Goal: Information Seeking & Learning: Learn about a topic

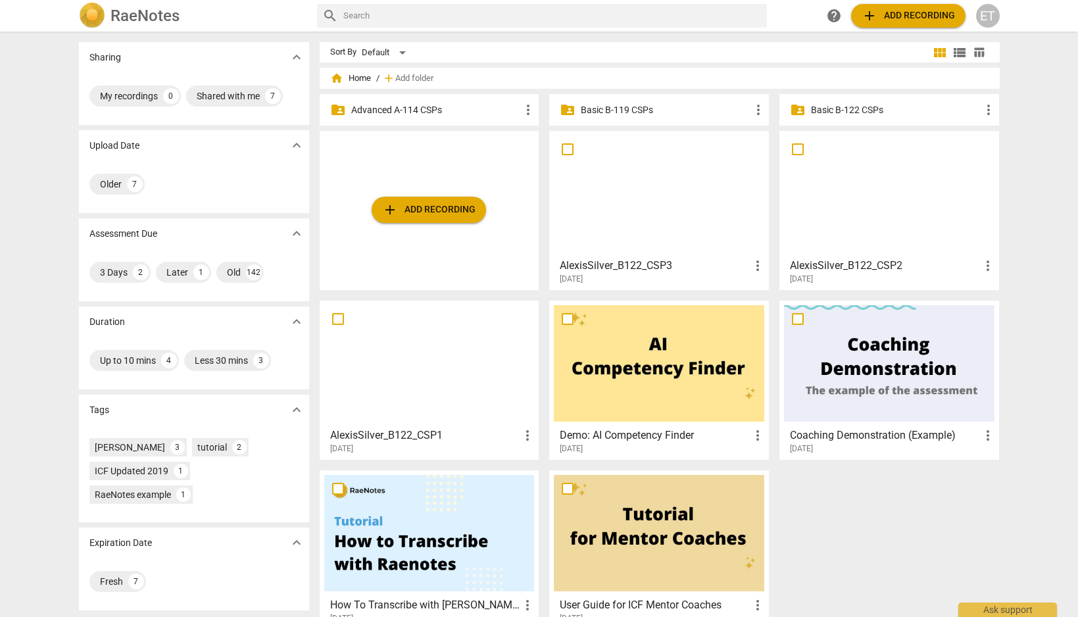
click at [389, 105] on p "Advanced A-114 CSPs" at bounding box center [436, 110] width 170 height 14
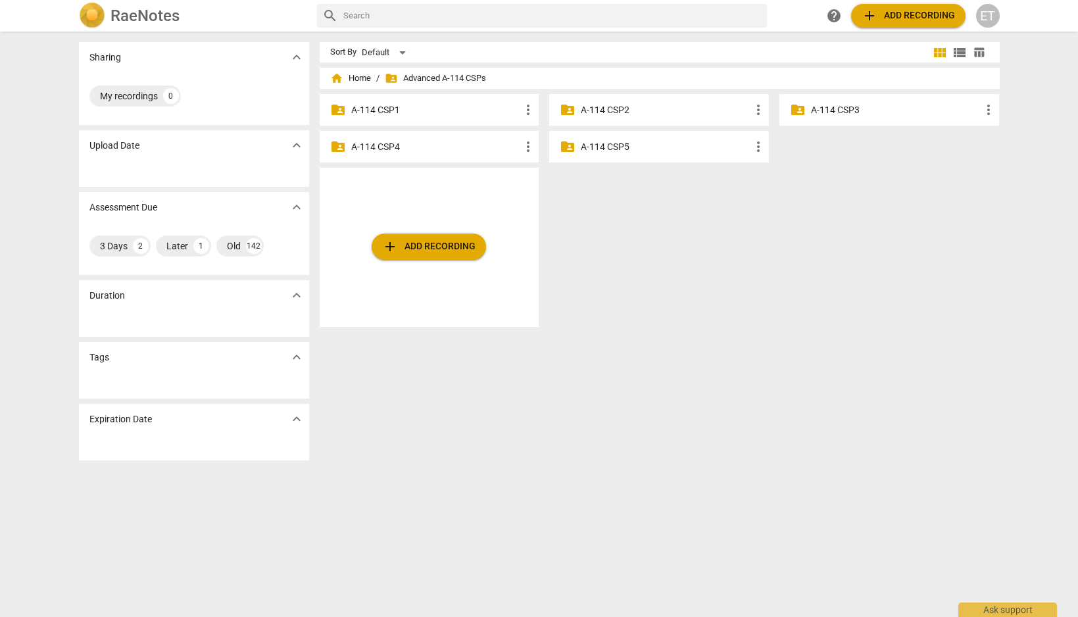
click at [855, 112] on p "A-114 CSP3" at bounding box center [896, 110] width 170 height 14
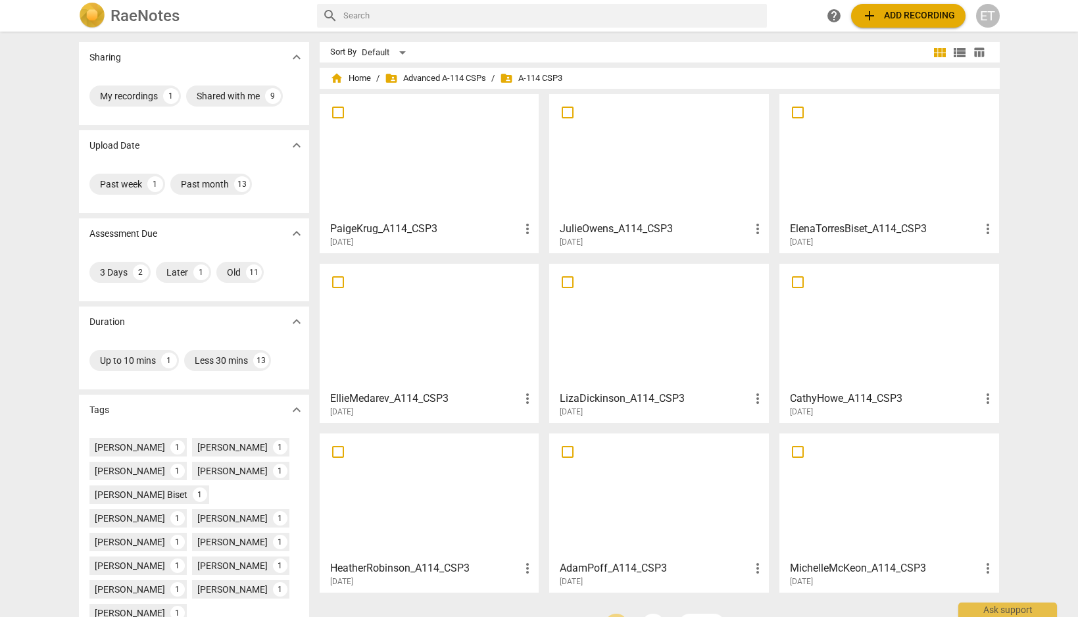
click at [851, 216] on div "ElenaTorresBiset_A114_CSP3 more_vert [DATE]" at bounding box center [890, 231] width 212 height 33
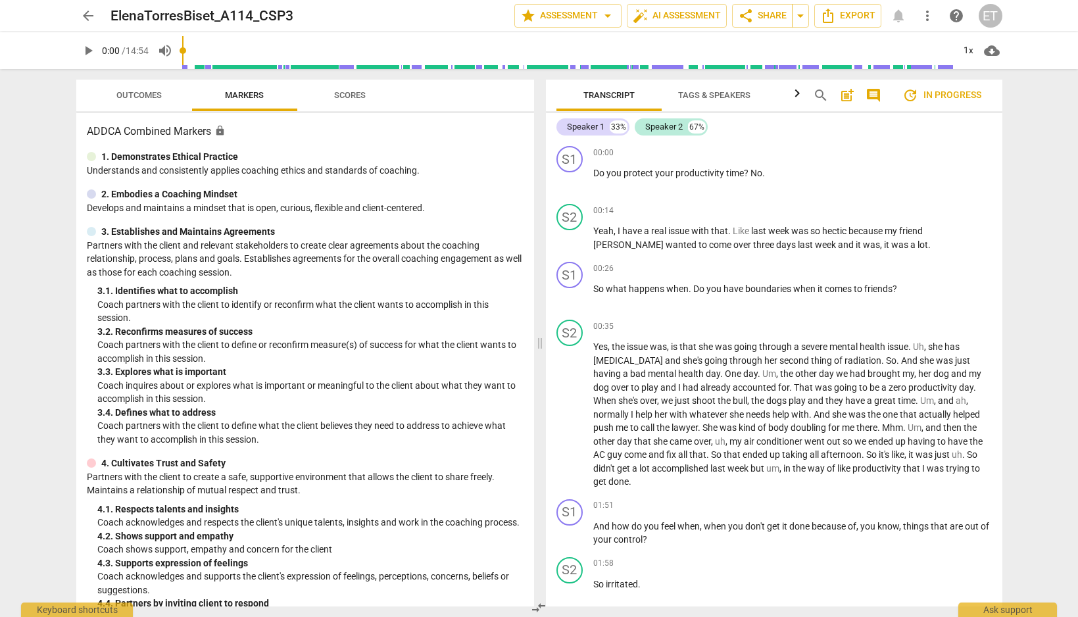
click at [343, 98] on span "Scores" at bounding box center [350, 95] width 32 height 10
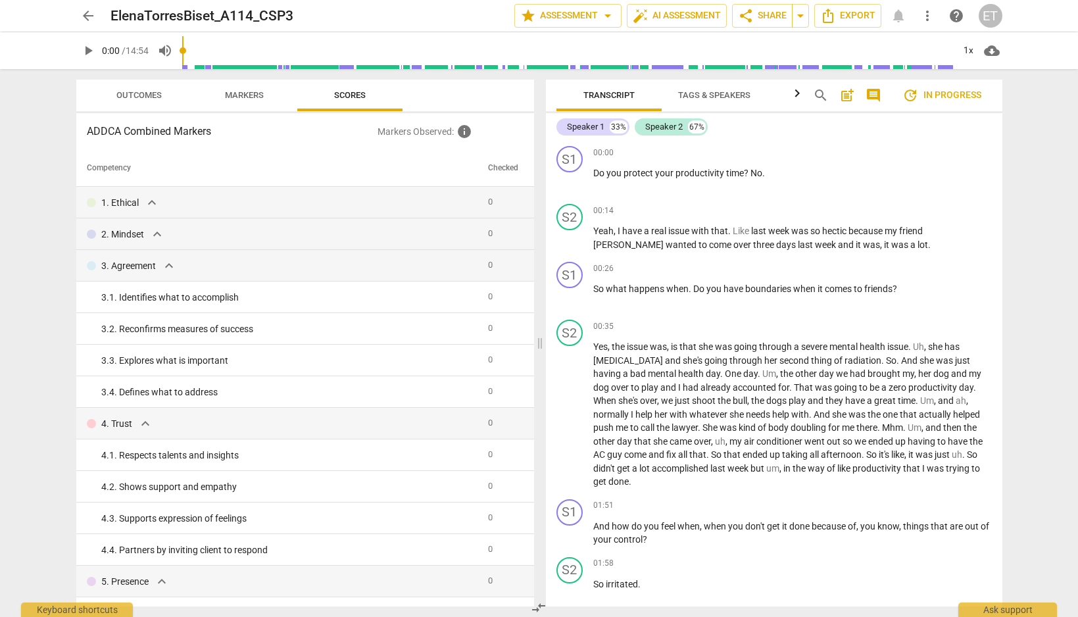
click at [148, 93] on span "Outcomes" at bounding box center [138, 95] width 45 height 10
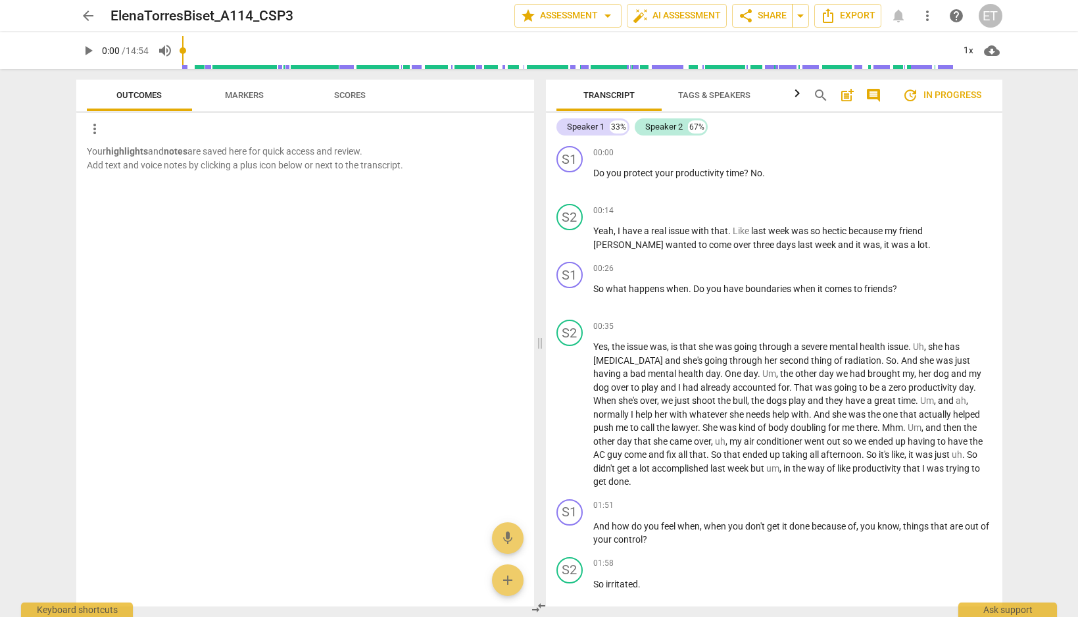
click at [353, 98] on span "Scores" at bounding box center [350, 95] width 32 height 10
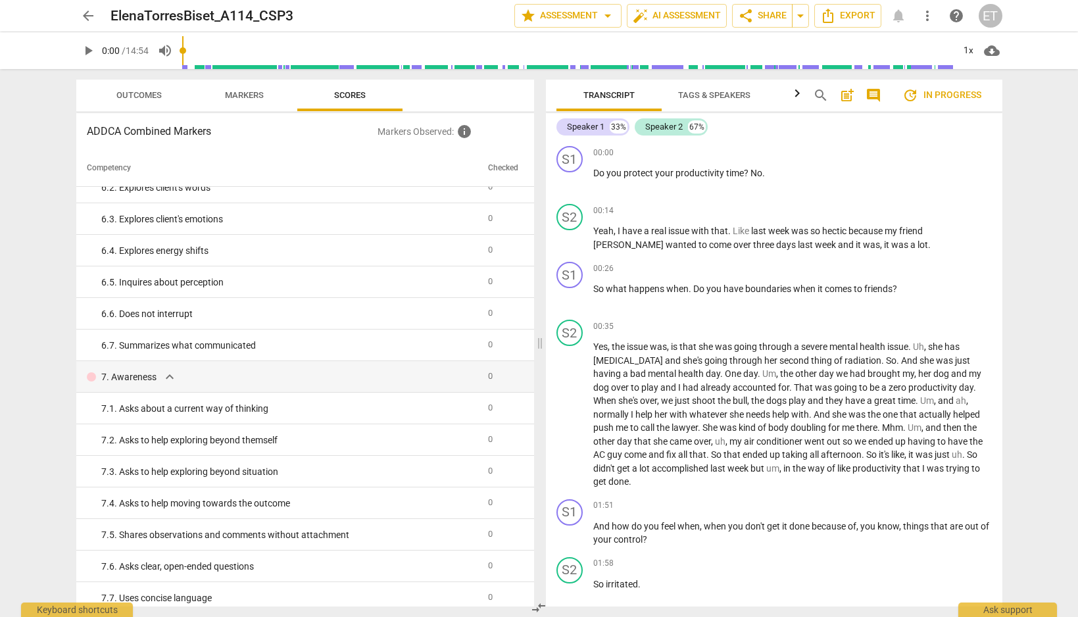
scroll to position [650, 0]
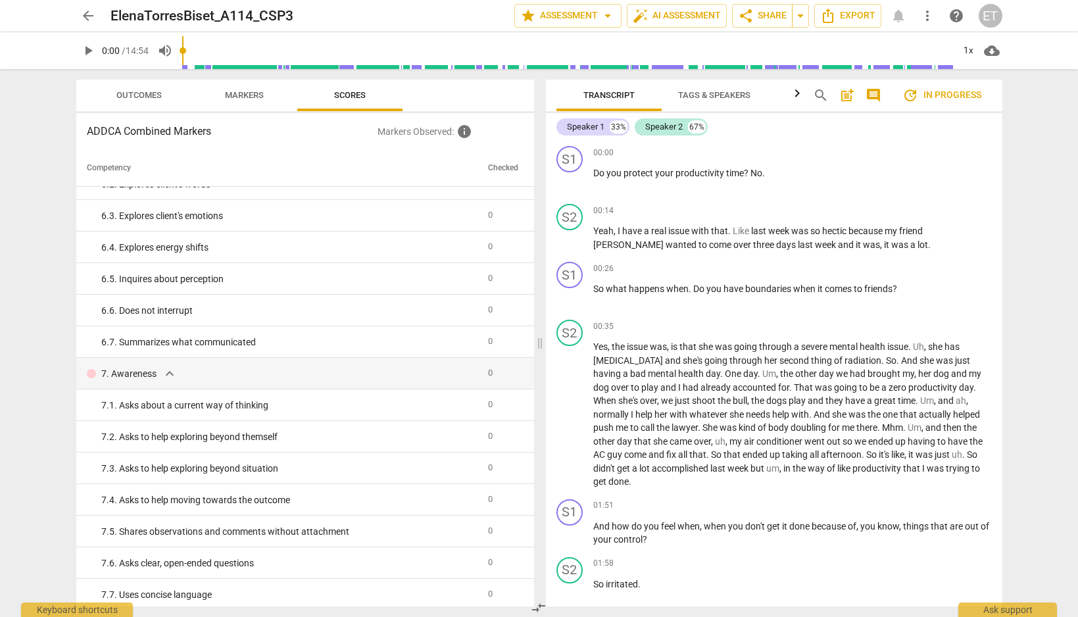
click at [78, 10] on span "arrow_back" at bounding box center [88, 16] width 24 height 16
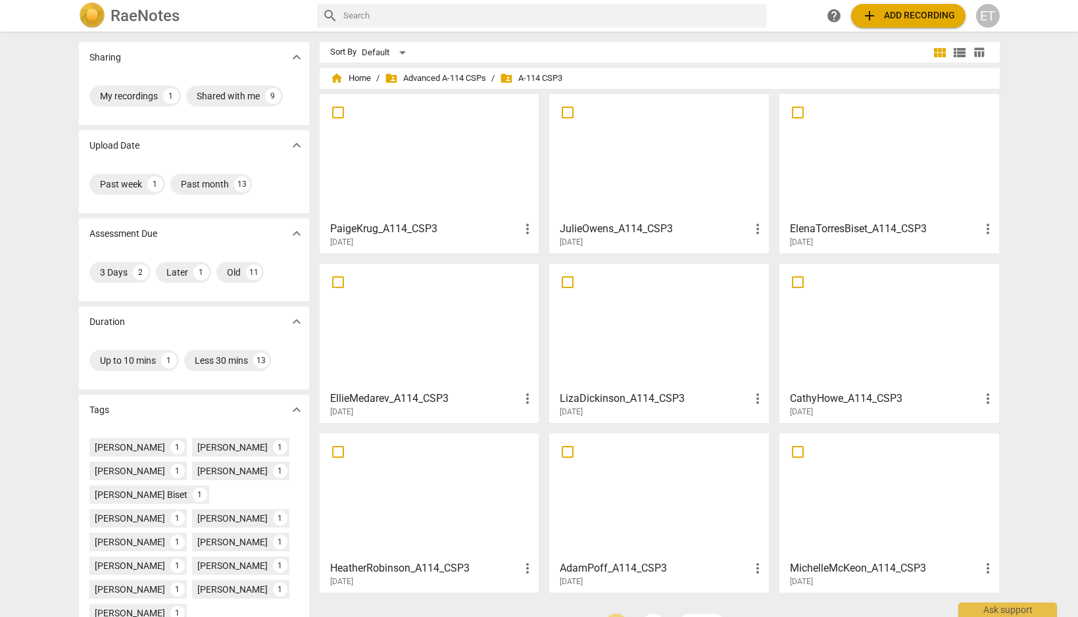
click at [475, 151] on div at bounding box center [429, 157] width 211 height 116
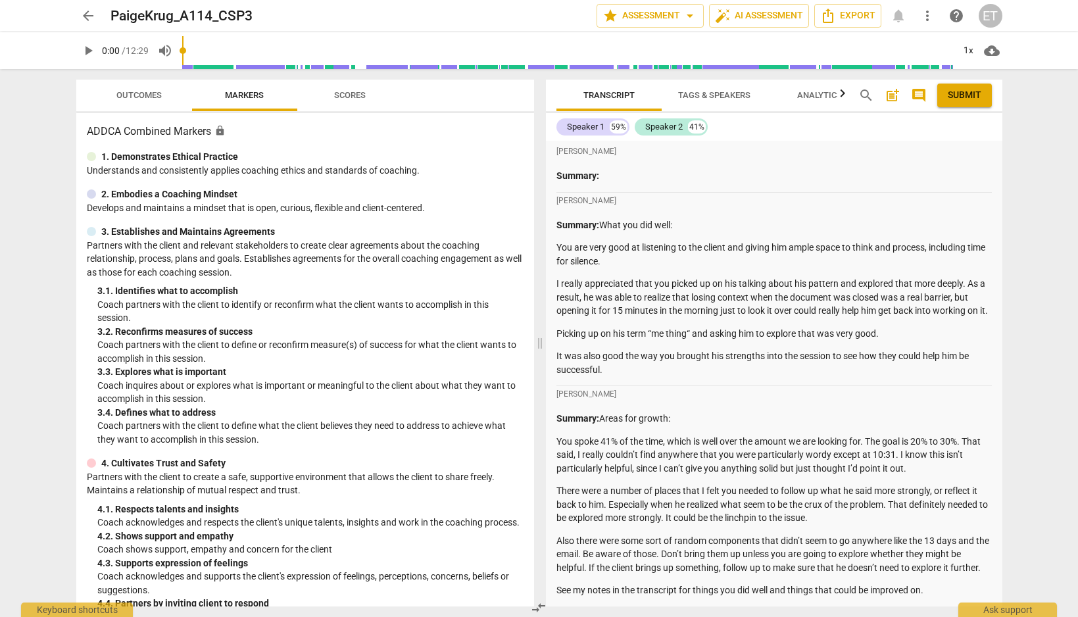
click at [351, 95] on span "Scores" at bounding box center [350, 95] width 32 height 10
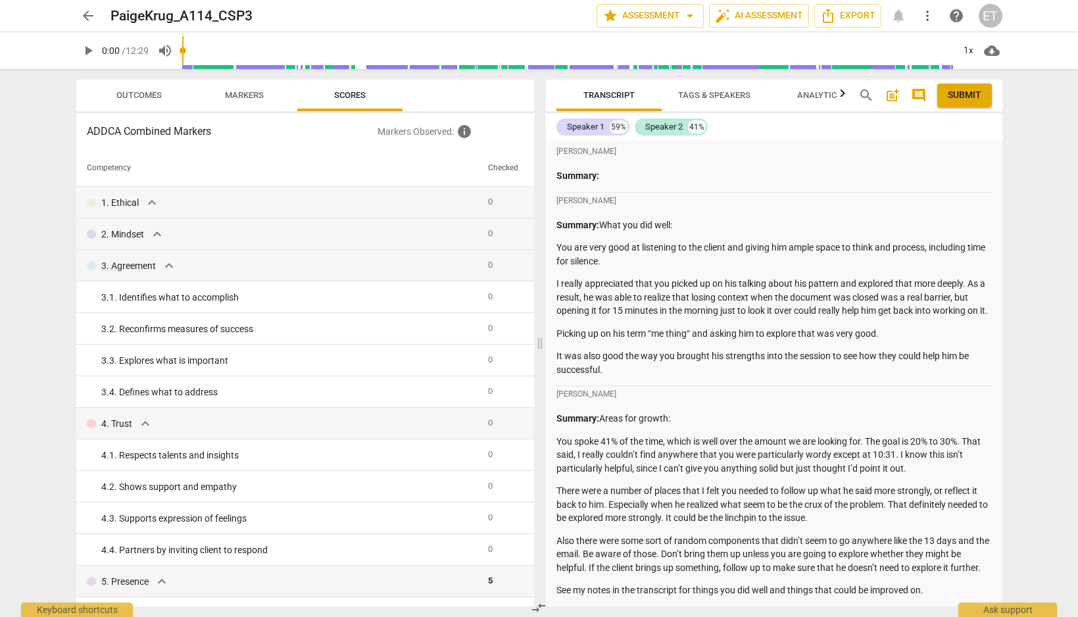
click at [149, 95] on span "Outcomes" at bounding box center [138, 95] width 45 height 10
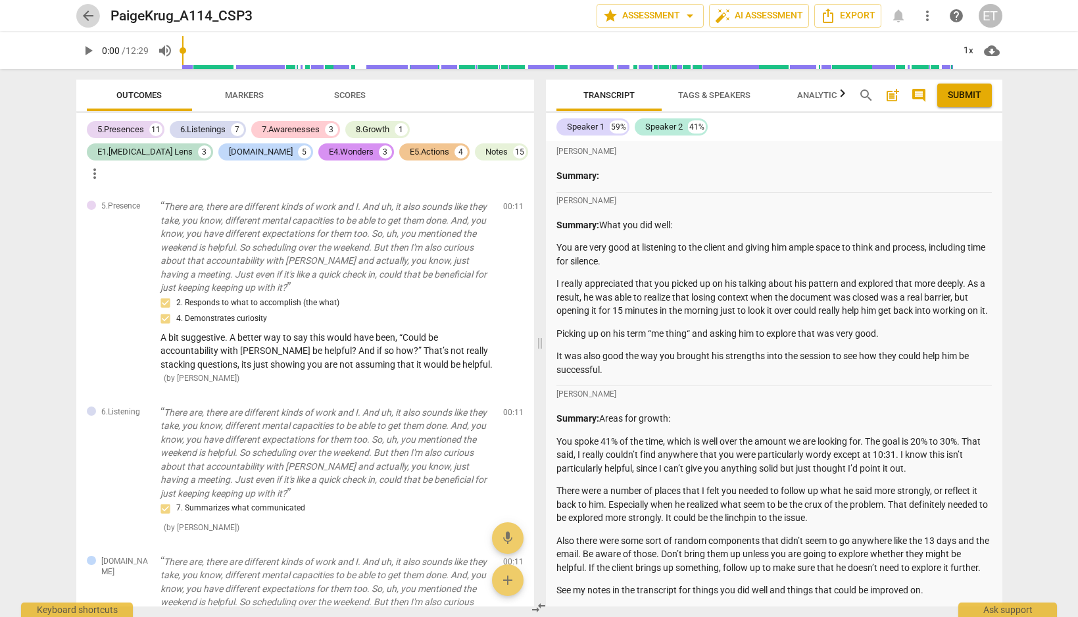
click at [82, 11] on span "arrow_back" at bounding box center [88, 16] width 16 height 16
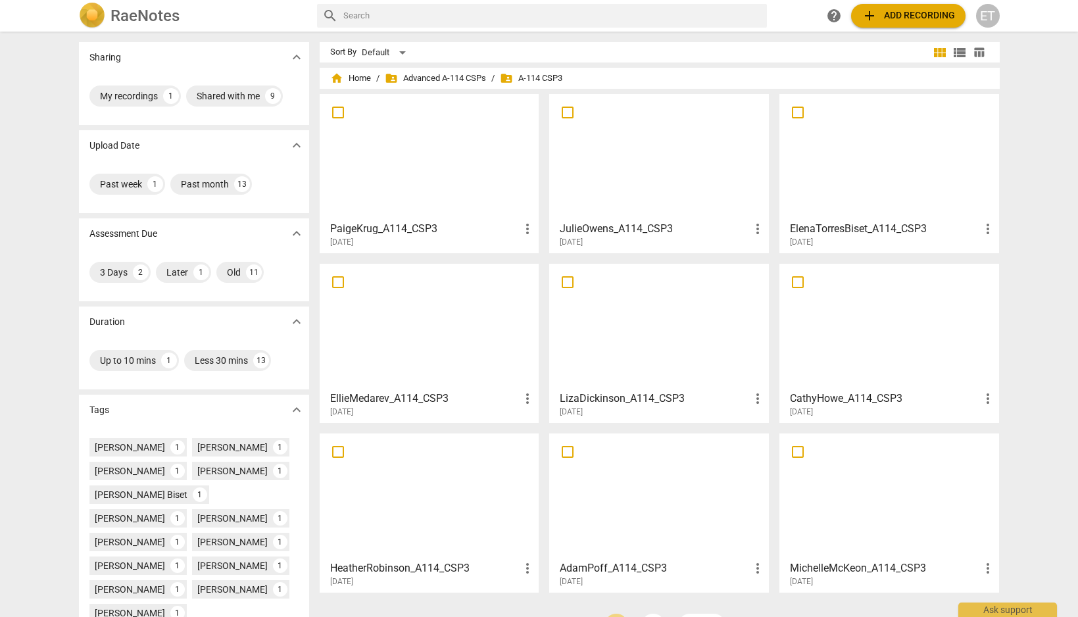
click at [654, 195] on div at bounding box center [659, 157] width 211 height 116
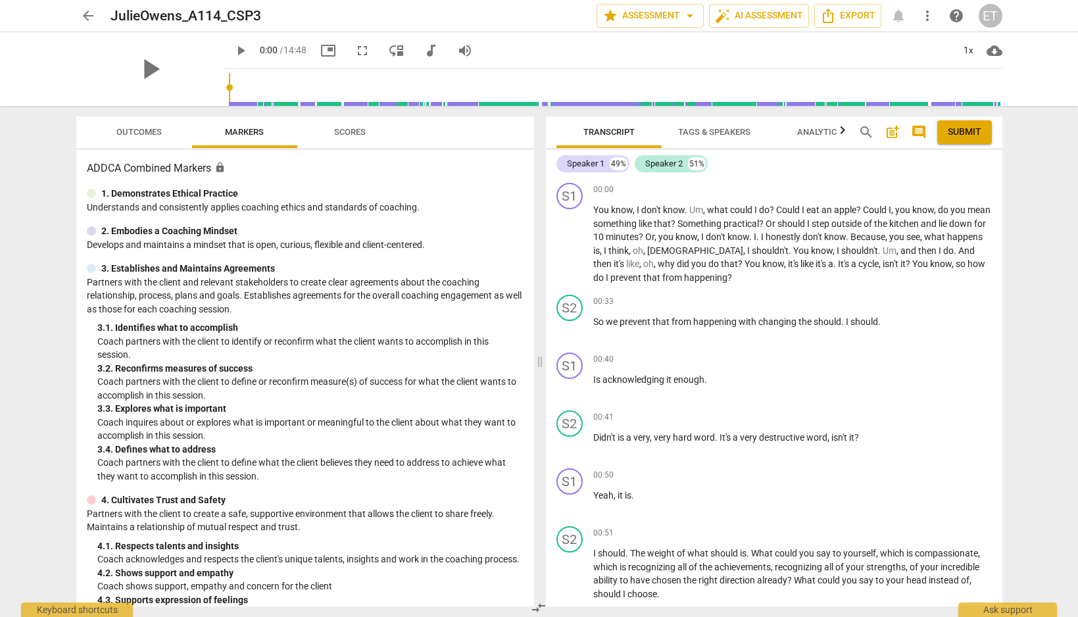
click at [351, 134] on span "Scores" at bounding box center [350, 132] width 32 height 10
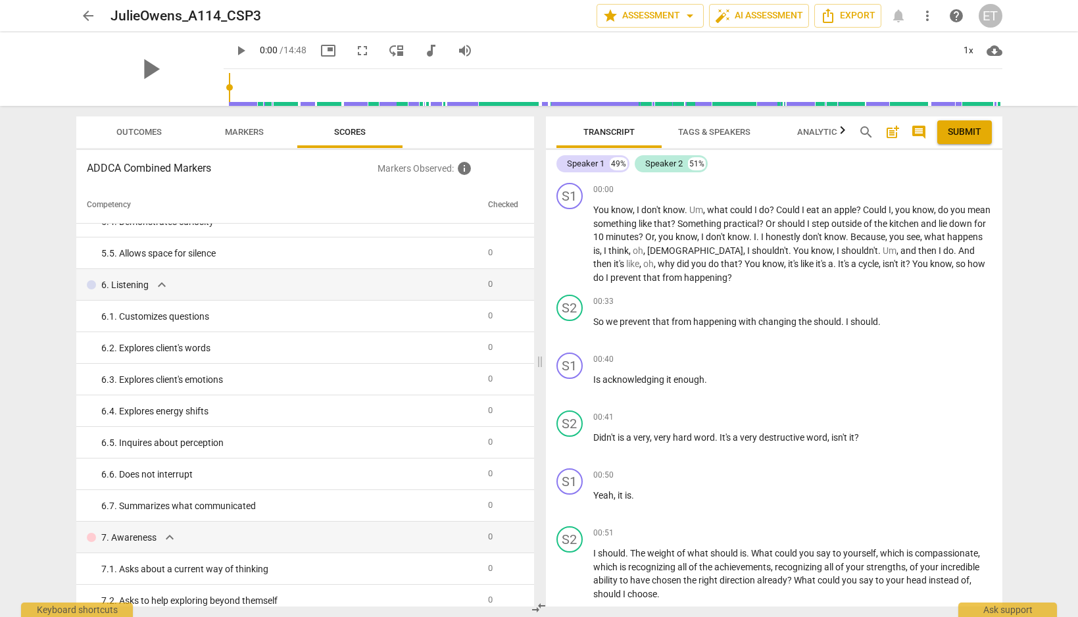
scroll to position [526, 0]
click at [134, 122] on button "Outcomes" at bounding box center [139, 132] width 105 height 32
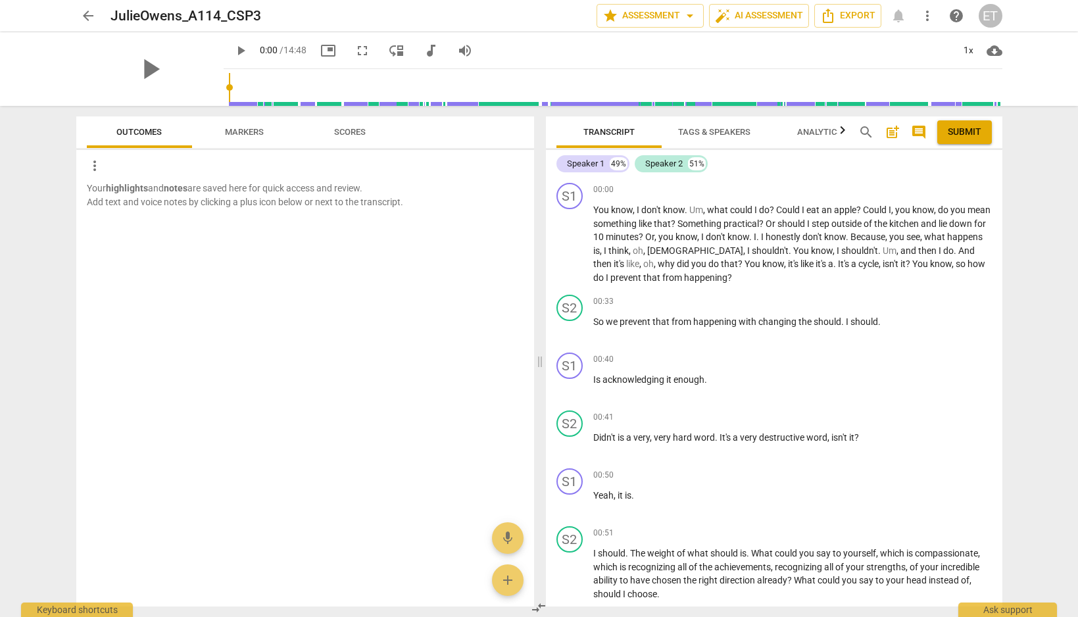
click at [89, 12] on span "arrow_back" at bounding box center [88, 16] width 16 height 16
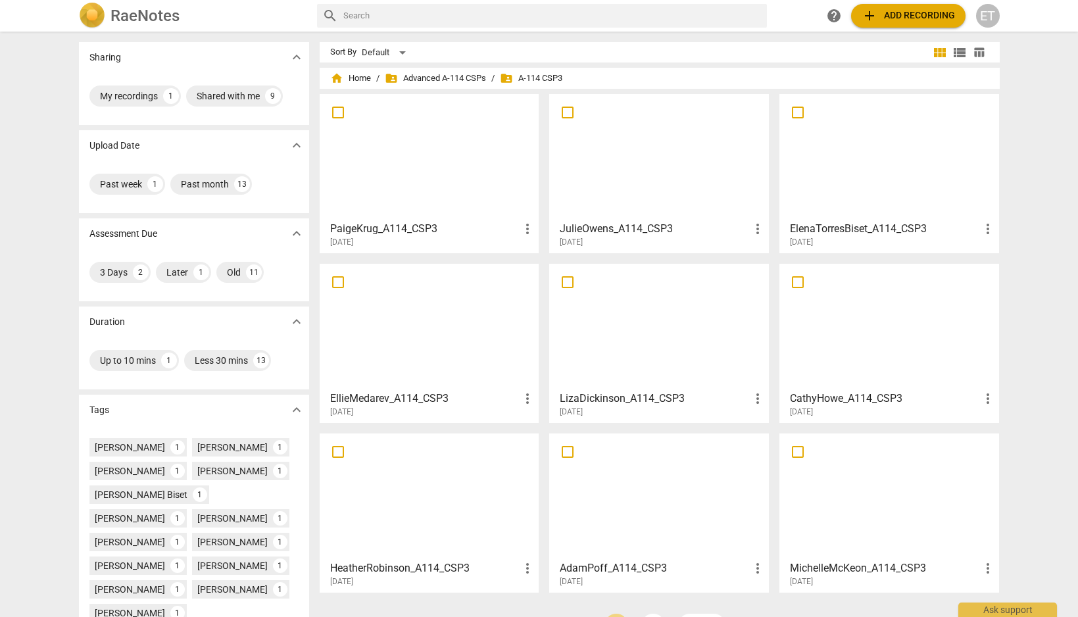
click at [474, 341] on div at bounding box center [429, 326] width 211 height 116
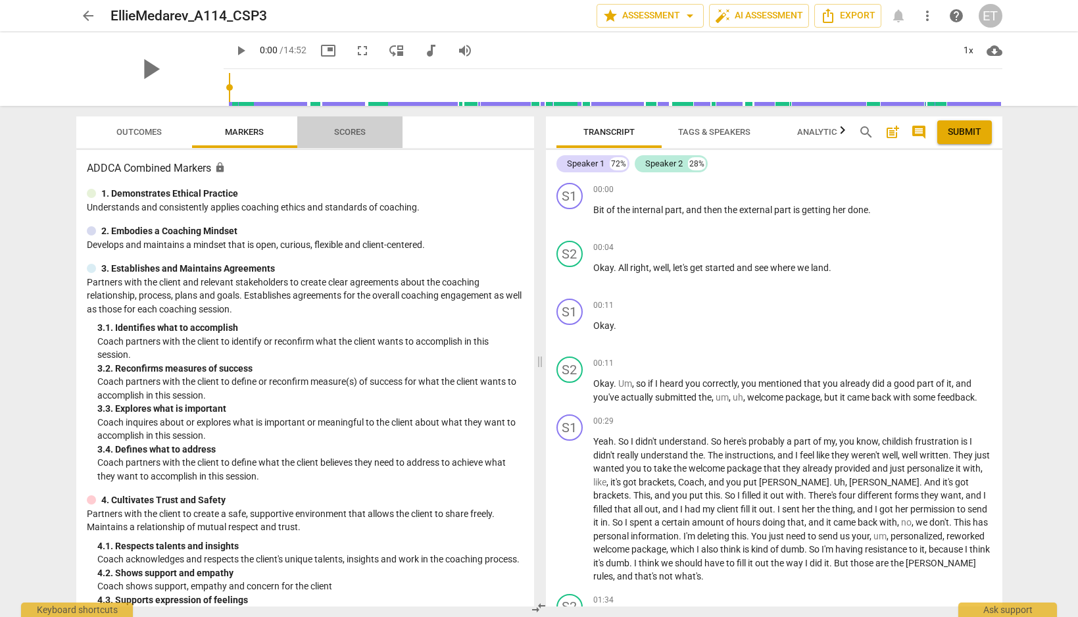
click at [340, 135] on span "Scores" at bounding box center [350, 132] width 32 height 10
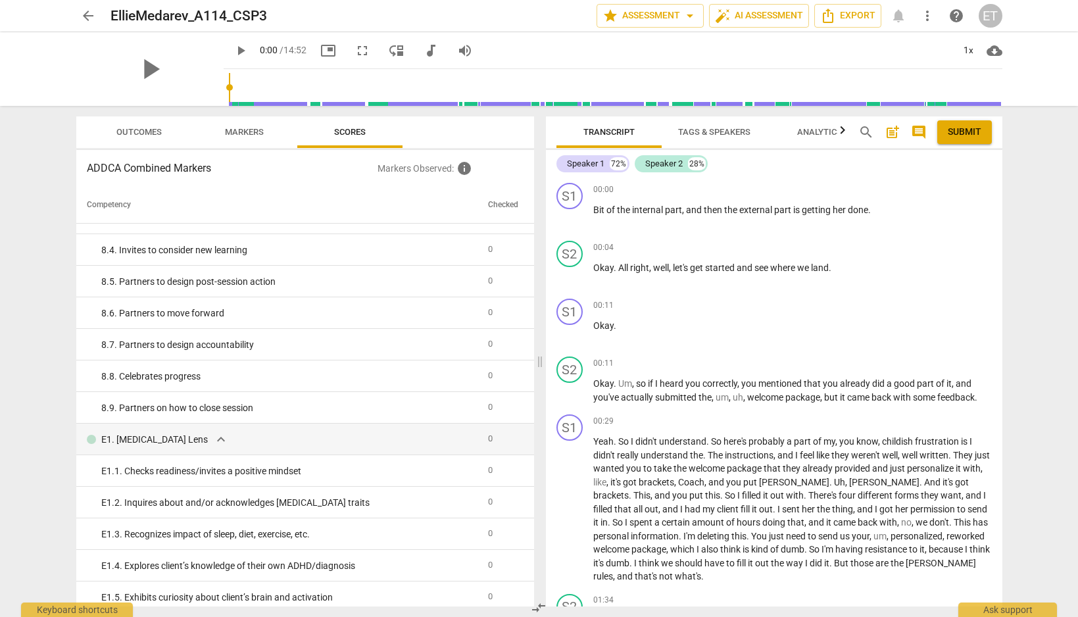
scroll to position [1350, 0]
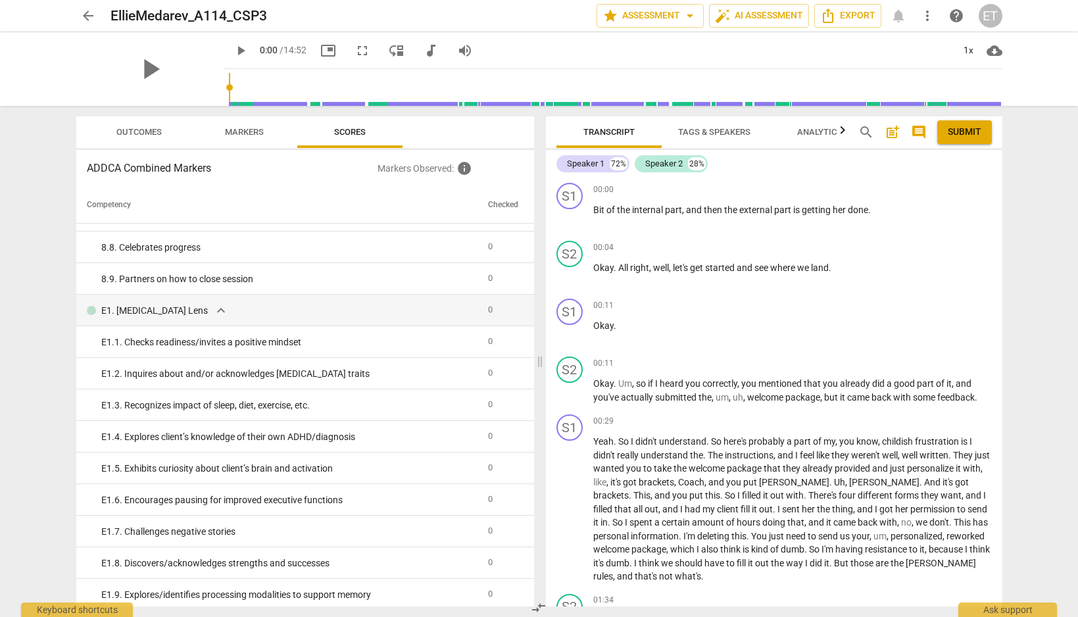
click at [132, 130] on span "Outcomes" at bounding box center [138, 132] width 45 height 10
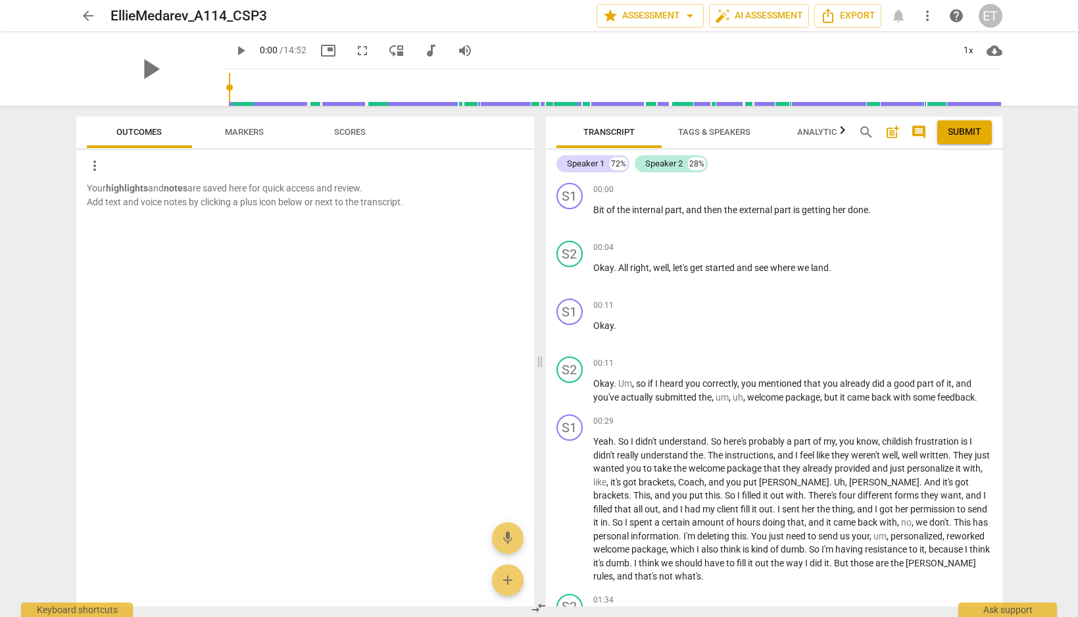
click at [95, 19] on span "arrow_back" at bounding box center [88, 16] width 16 height 16
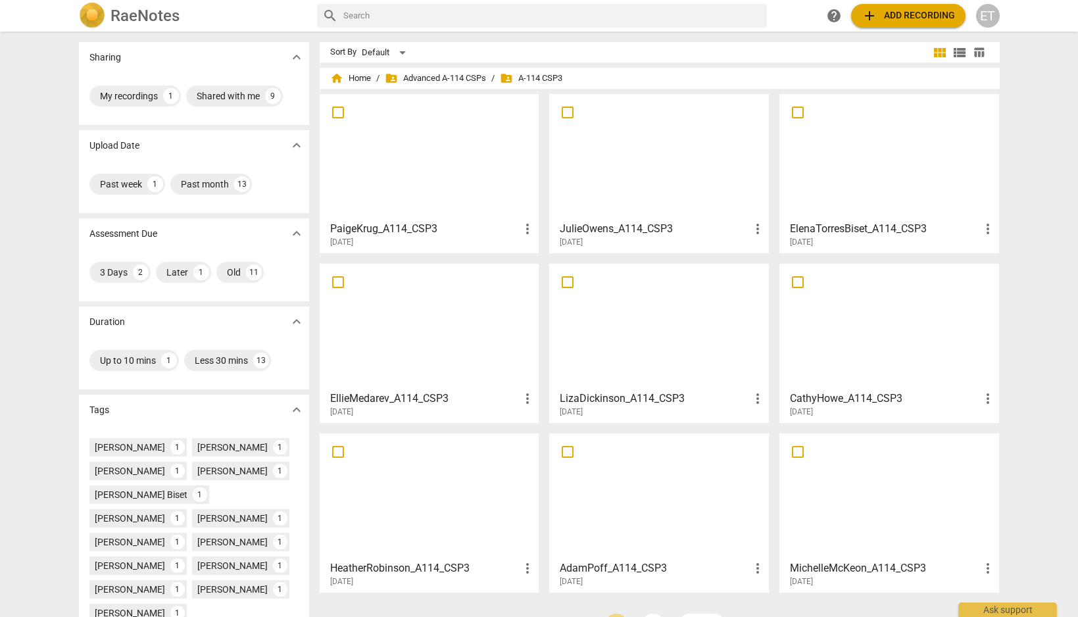
click at [663, 397] on h3 "LizaDickinson_A114_CSP3" at bounding box center [655, 399] width 190 height 16
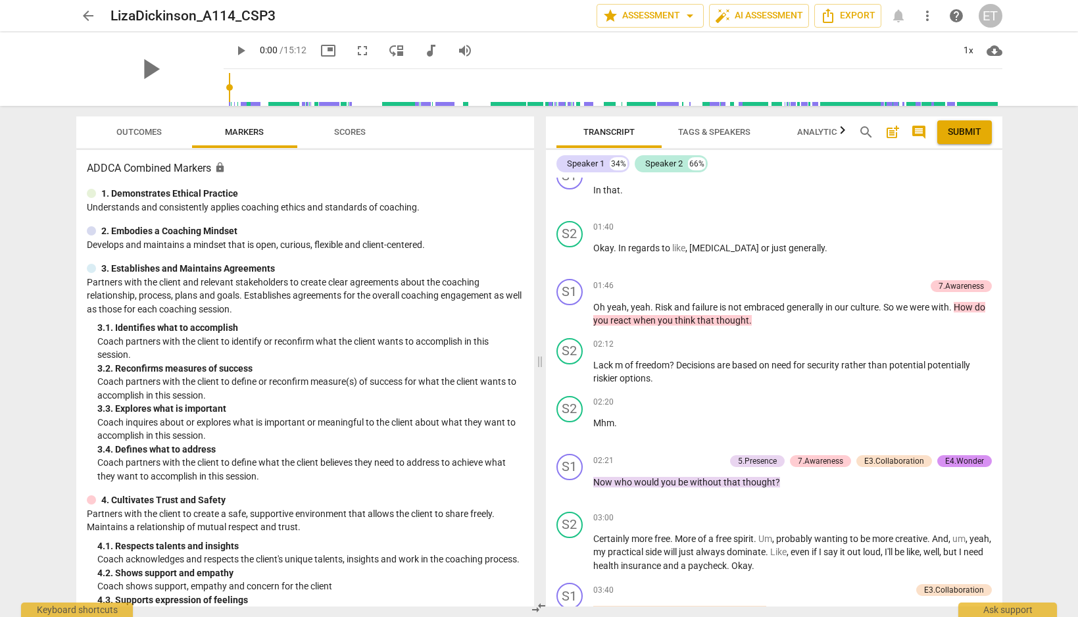
scroll to position [1341, 0]
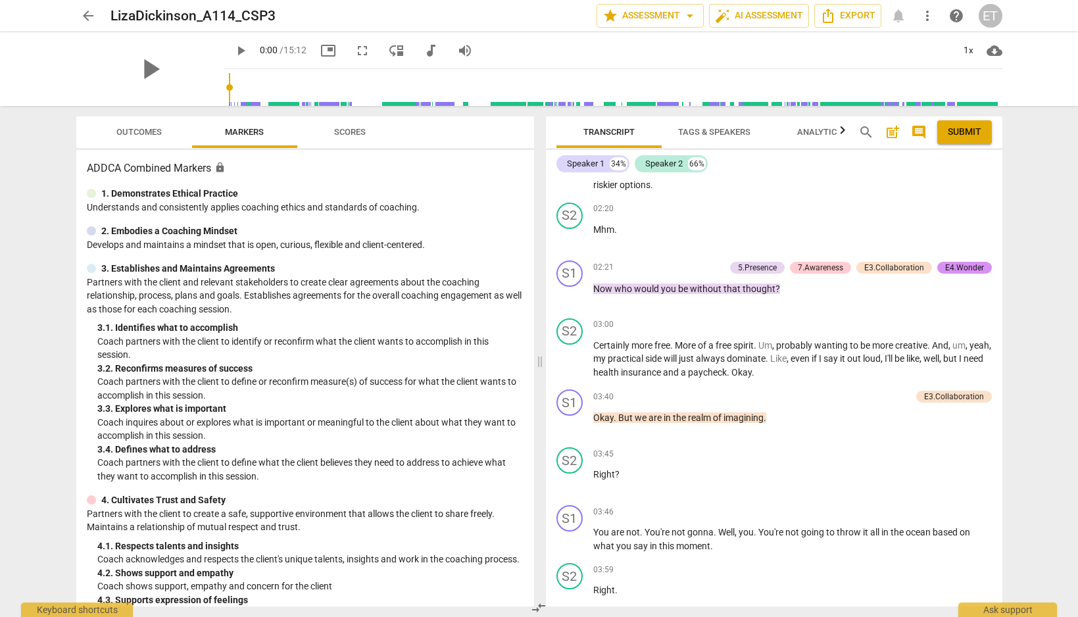
click at [153, 127] on span "Outcomes" at bounding box center [139, 133] width 77 height 18
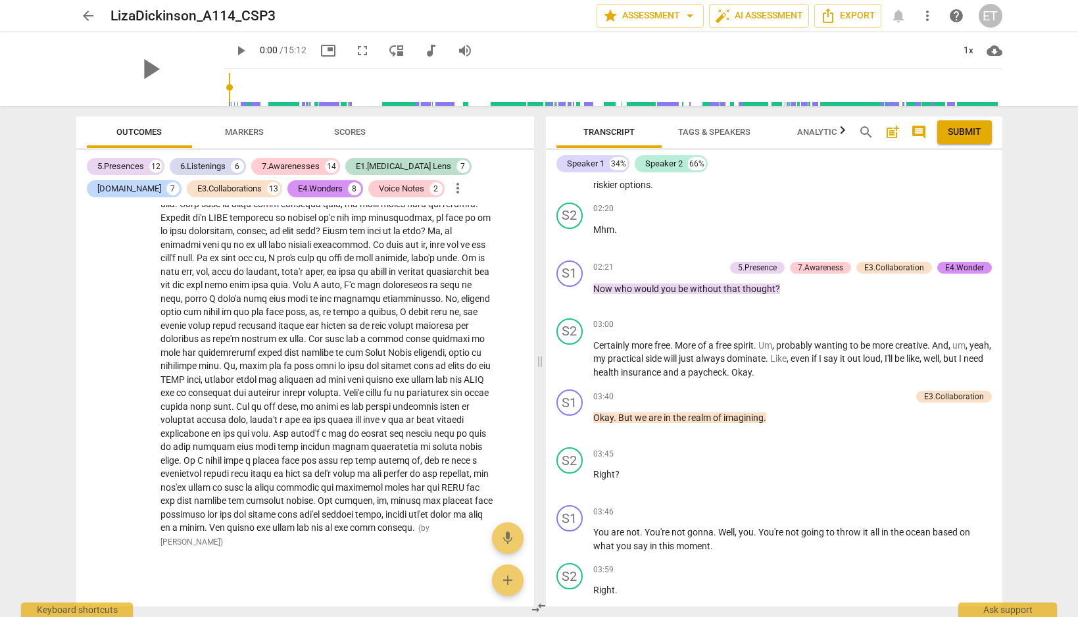
scroll to position [6670, 0]
click at [352, 130] on span "Scores" at bounding box center [350, 132] width 32 height 10
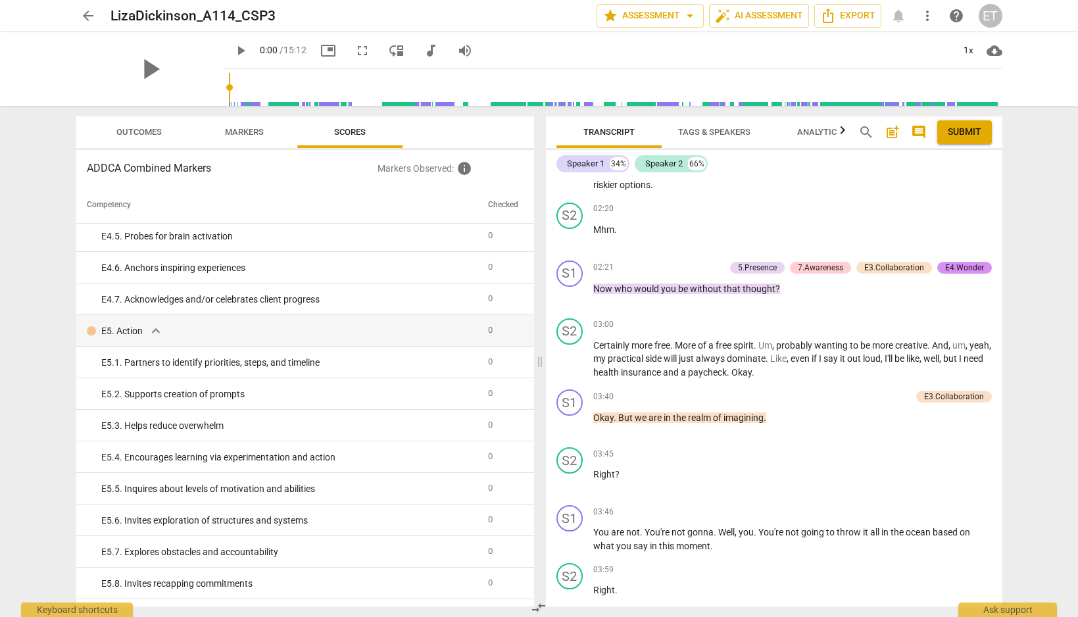
scroll to position [2538, 0]
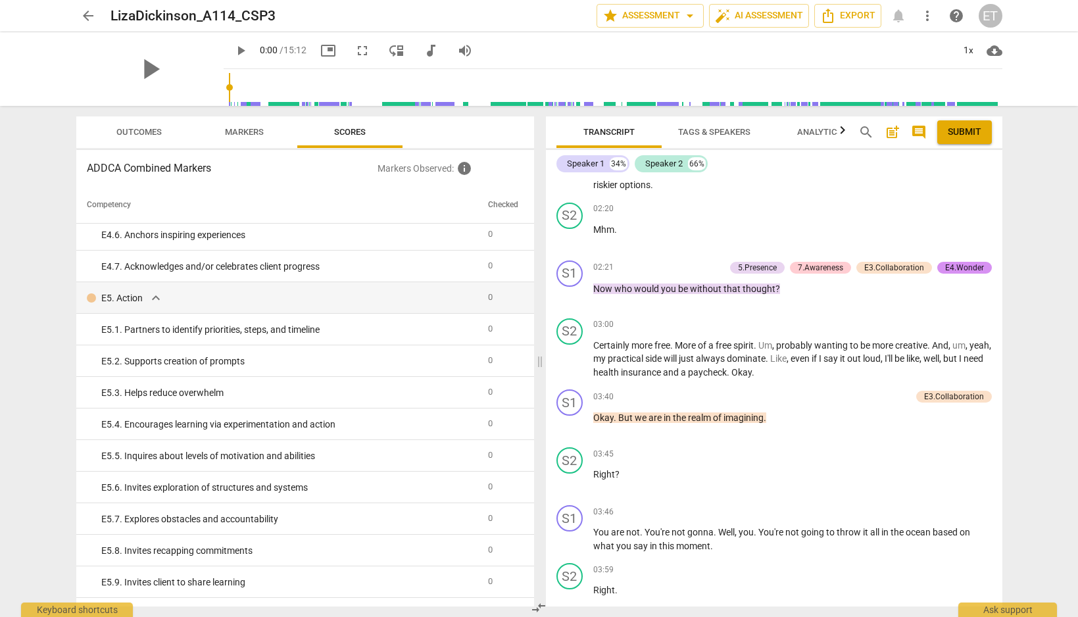
click at [237, 132] on span "Markers" at bounding box center [244, 132] width 39 height 10
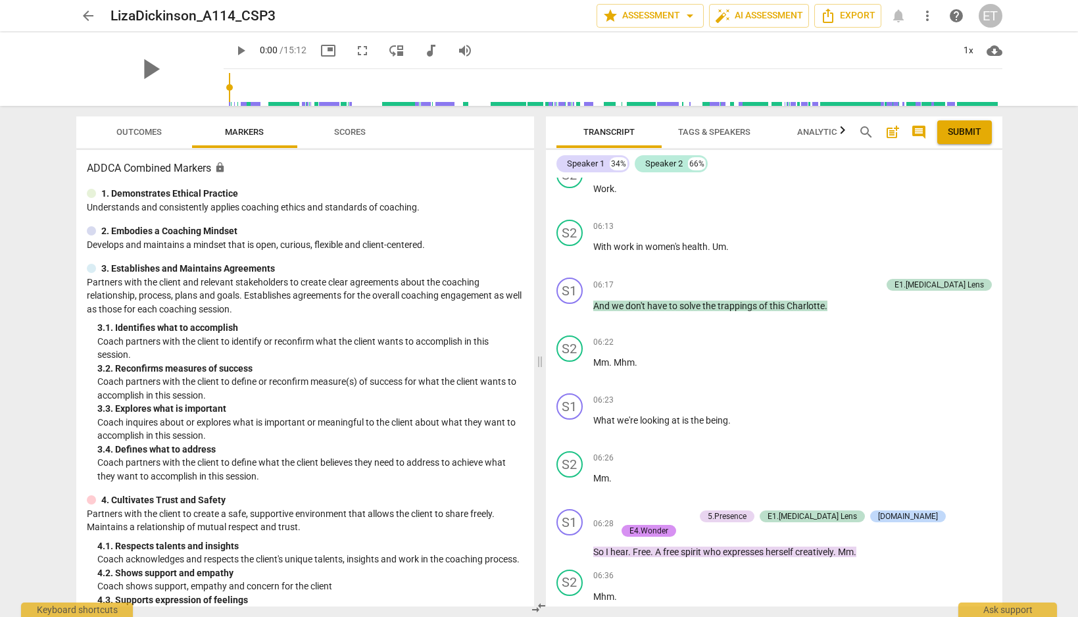
scroll to position [2120, 0]
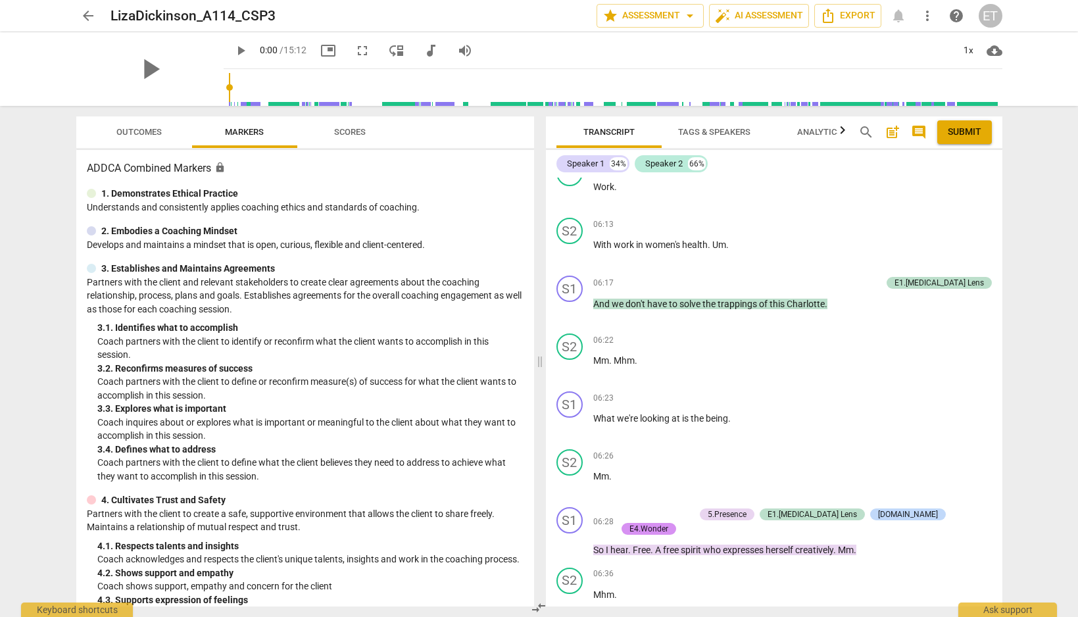
click at [87, 14] on span "arrow_back" at bounding box center [88, 16] width 16 height 16
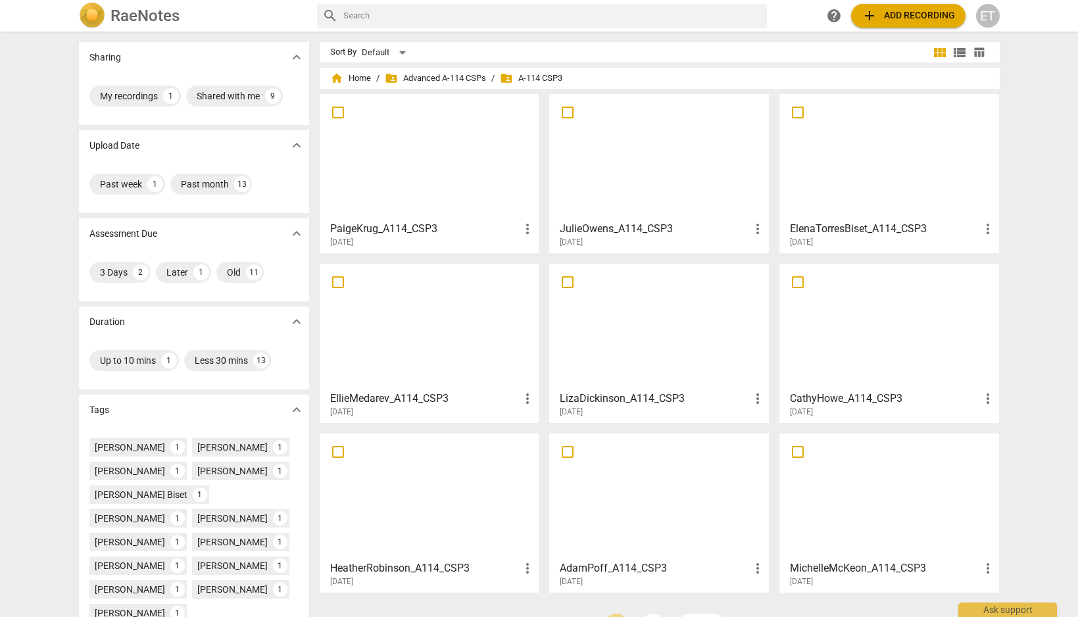
click at [885, 364] on div at bounding box center [889, 326] width 211 height 116
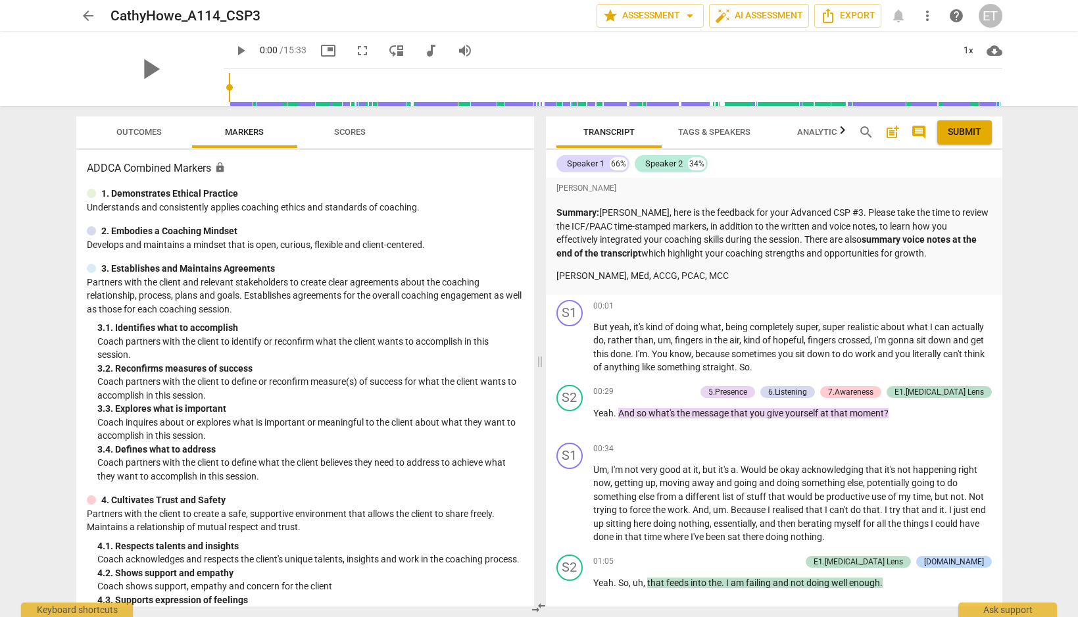
click at [361, 143] on button "Scores" at bounding box center [349, 132] width 105 height 32
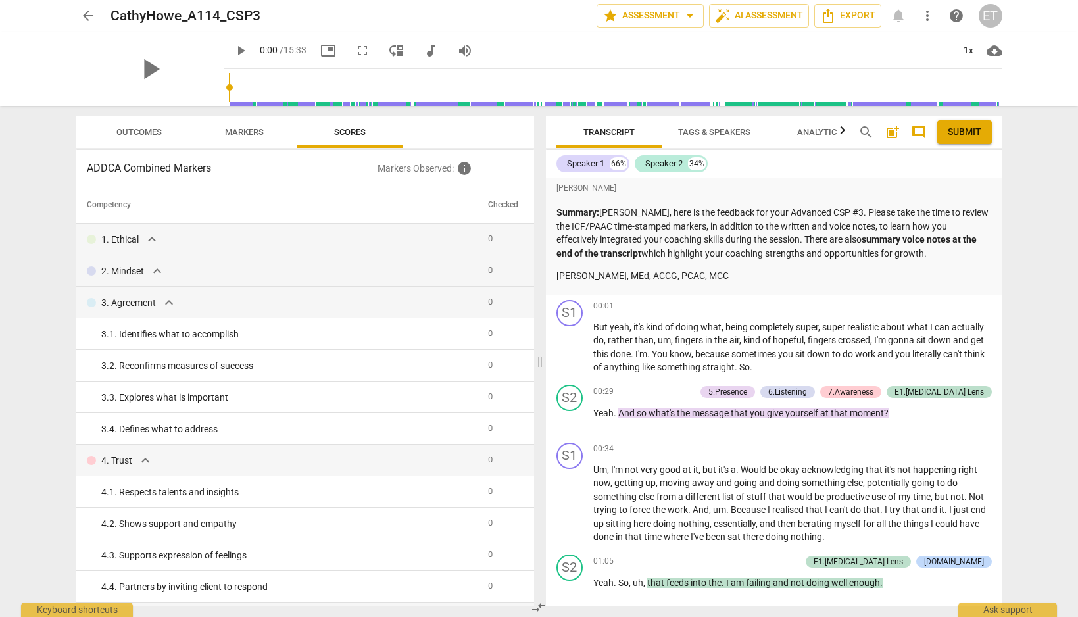
click at [160, 132] on span "Outcomes" at bounding box center [138, 132] width 45 height 10
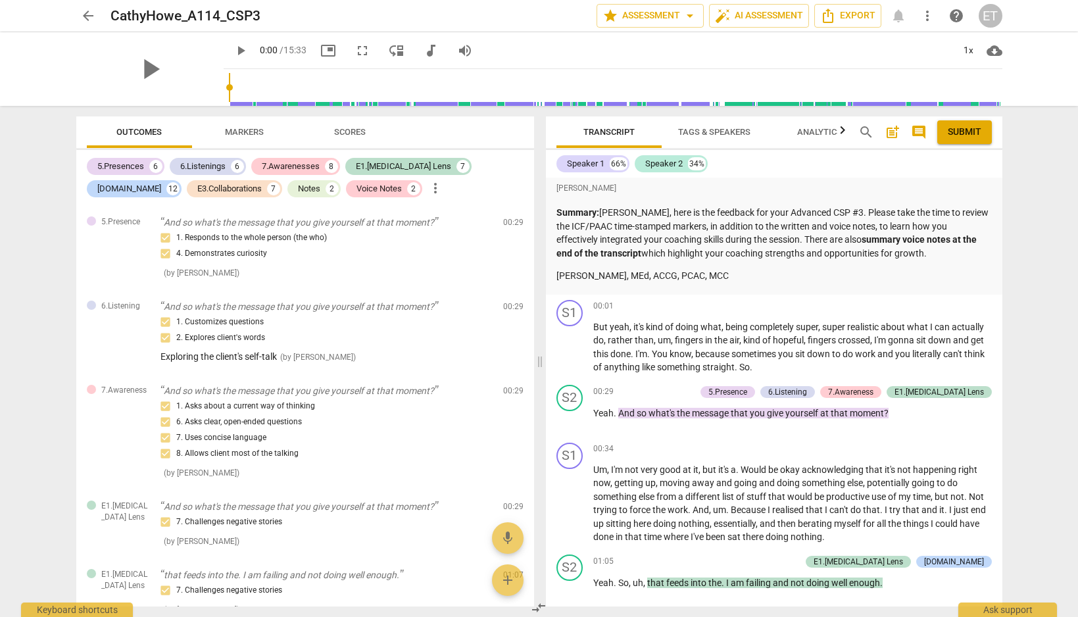
click at [89, 15] on span "arrow_back" at bounding box center [88, 16] width 16 height 16
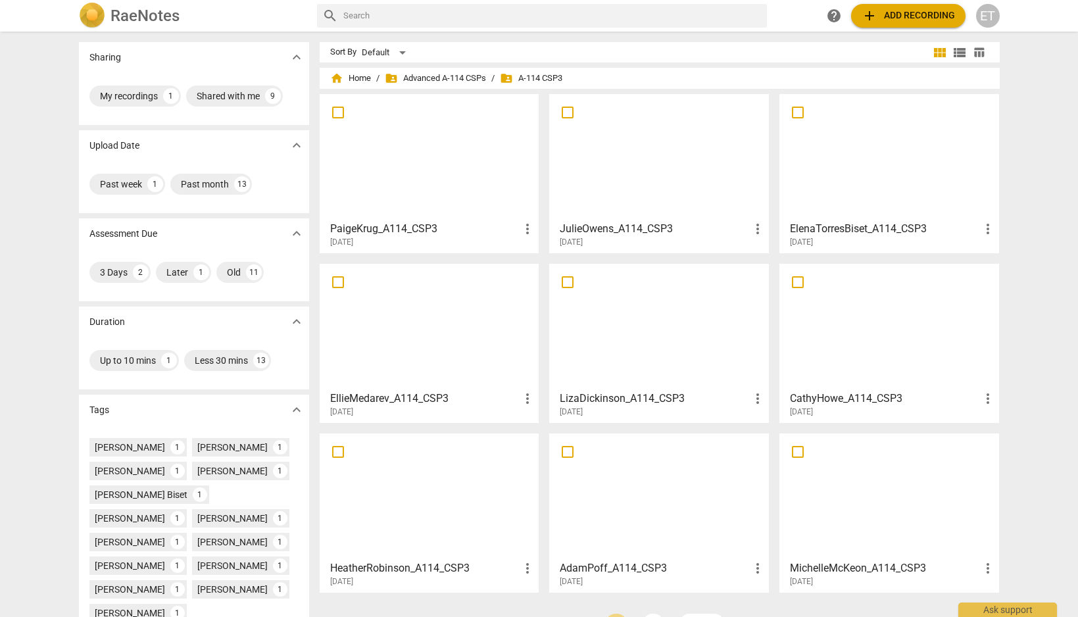
click at [366, 475] on div at bounding box center [429, 496] width 211 height 116
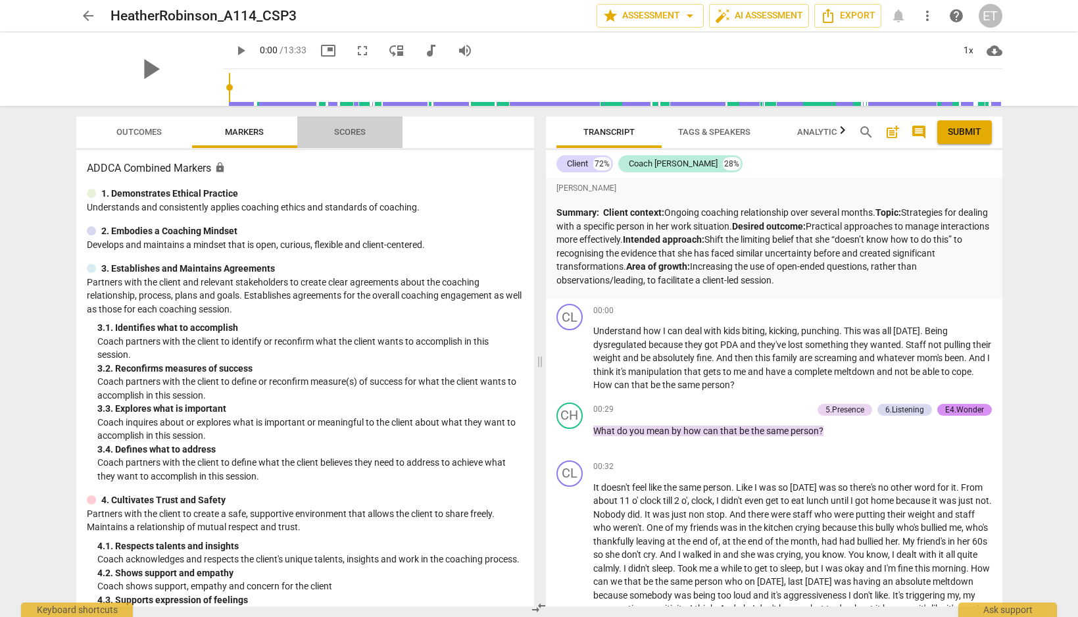
click at [359, 130] on span "Scores" at bounding box center [350, 132] width 32 height 10
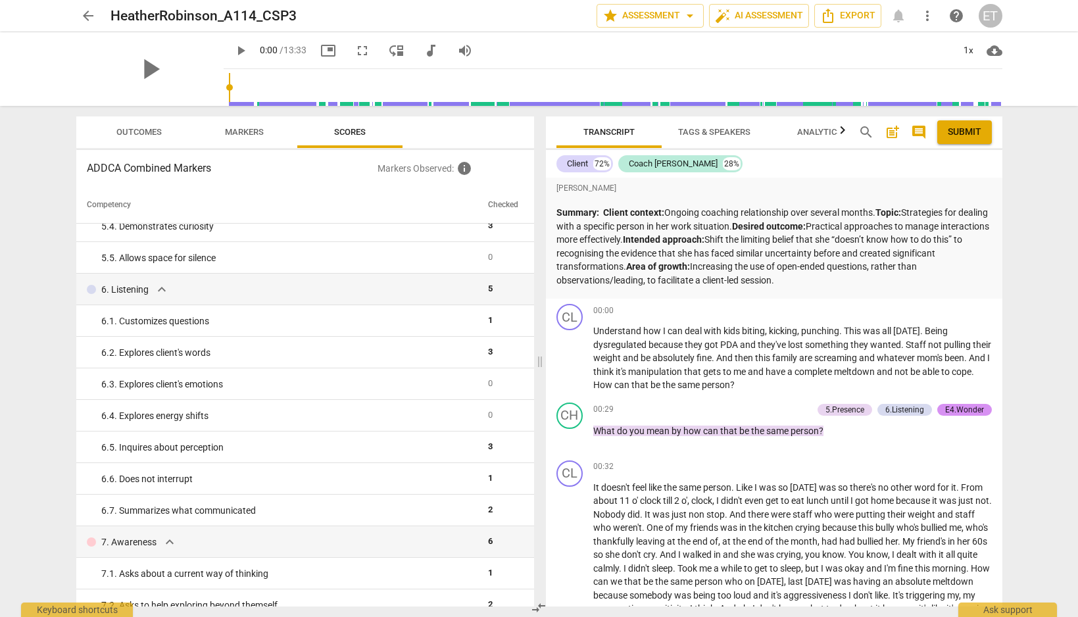
scroll to position [684, 0]
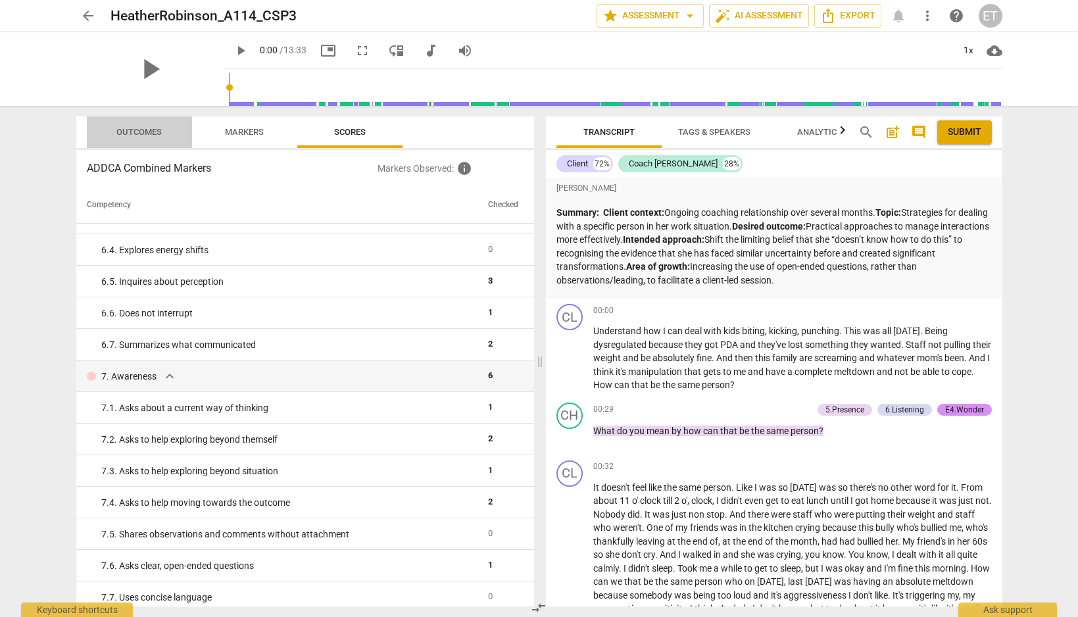
click at [132, 134] on span "Outcomes" at bounding box center [138, 132] width 45 height 10
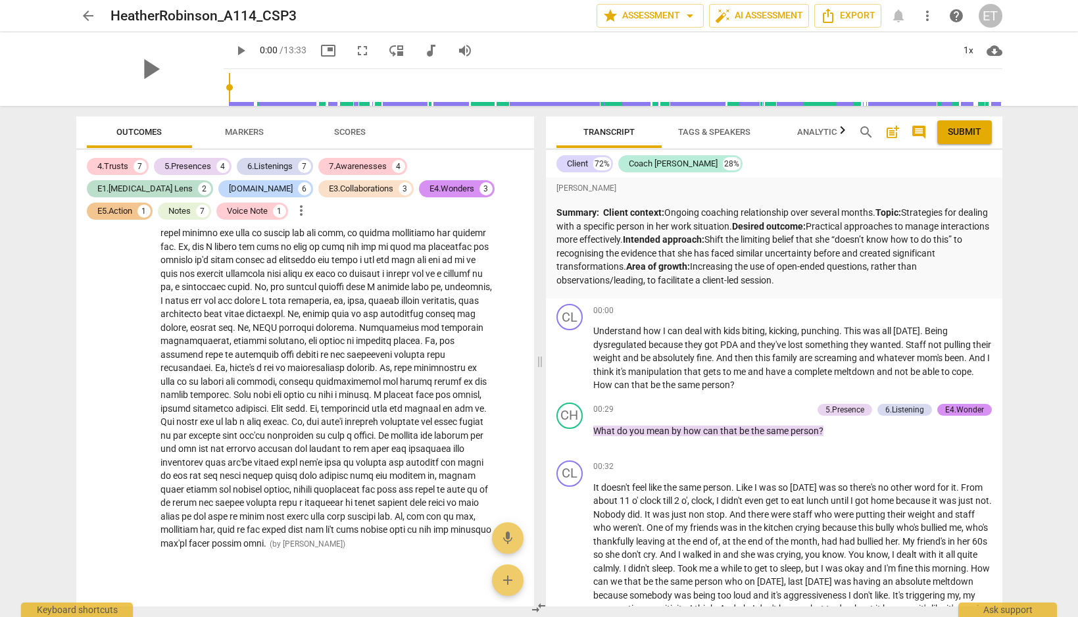
scroll to position [4015, 0]
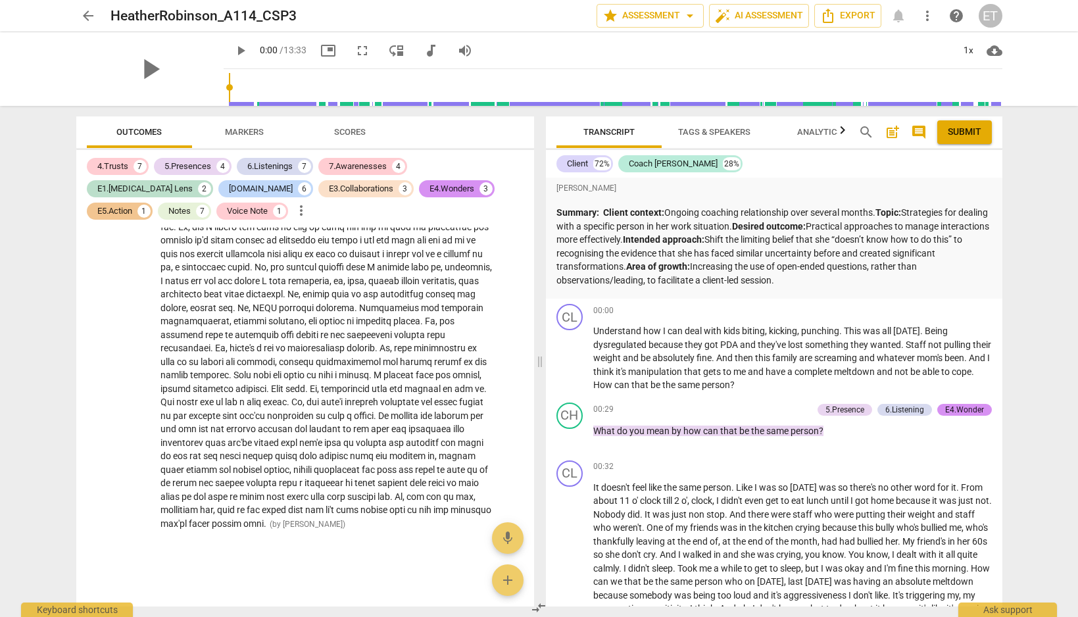
click at [92, 13] on span "arrow_back" at bounding box center [88, 16] width 16 height 16
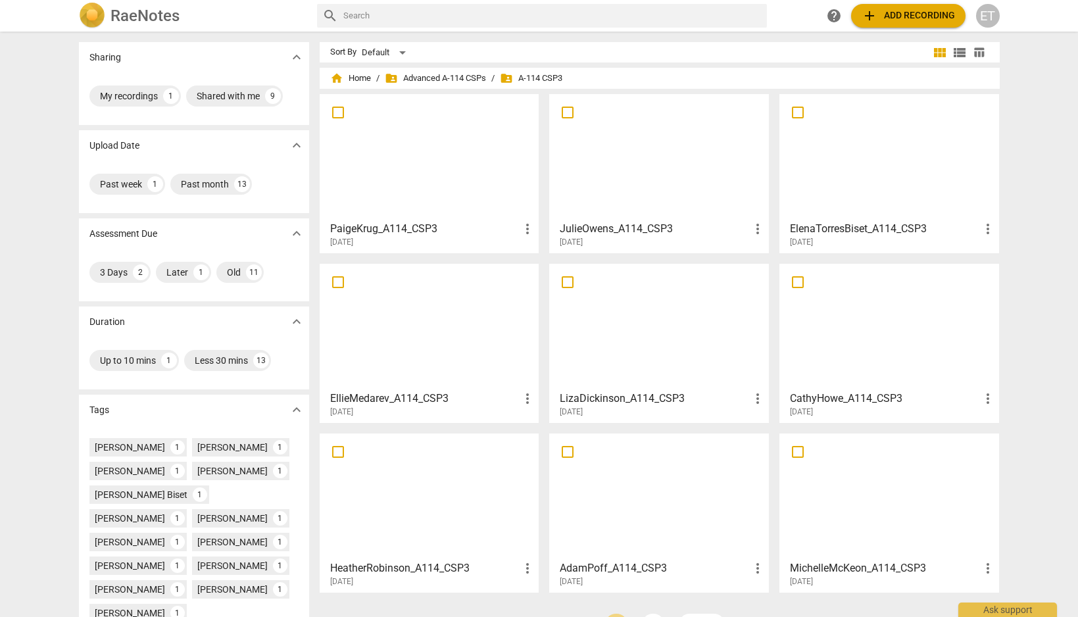
click at [653, 529] on div at bounding box center [659, 496] width 211 height 116
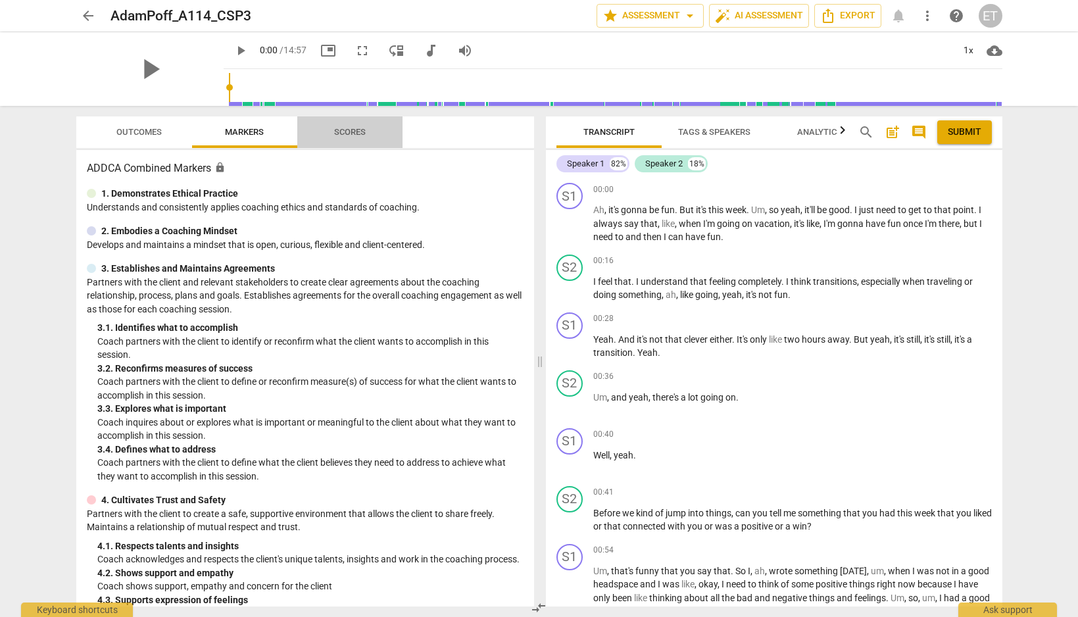
click at [357, 137] on span "Scores" at bounding box center [349, 133] width 63 height 18
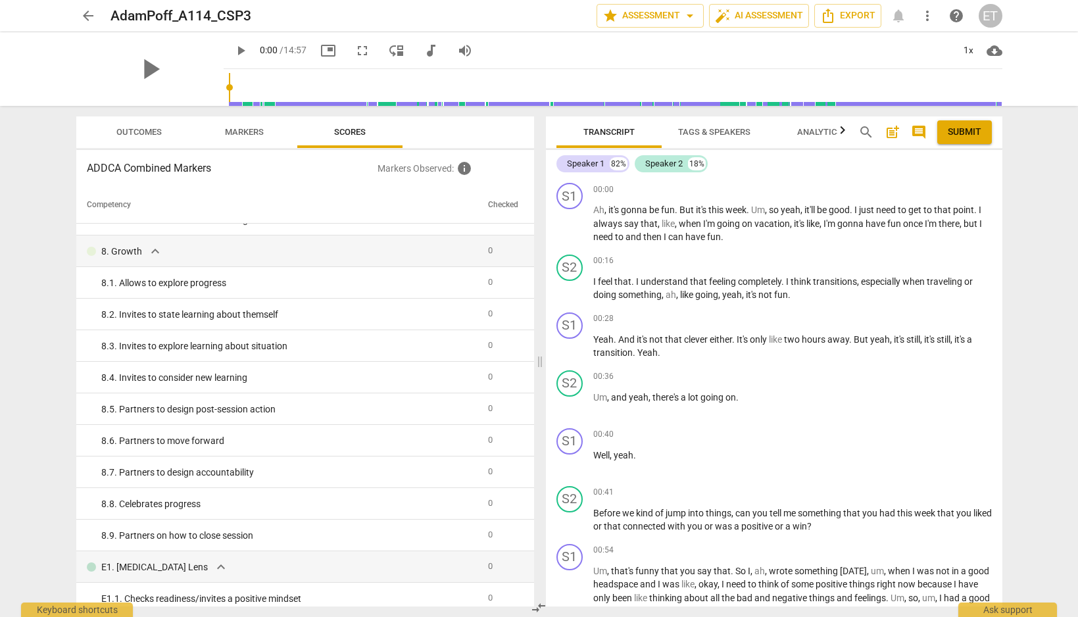
scroll to position [1130, 0]
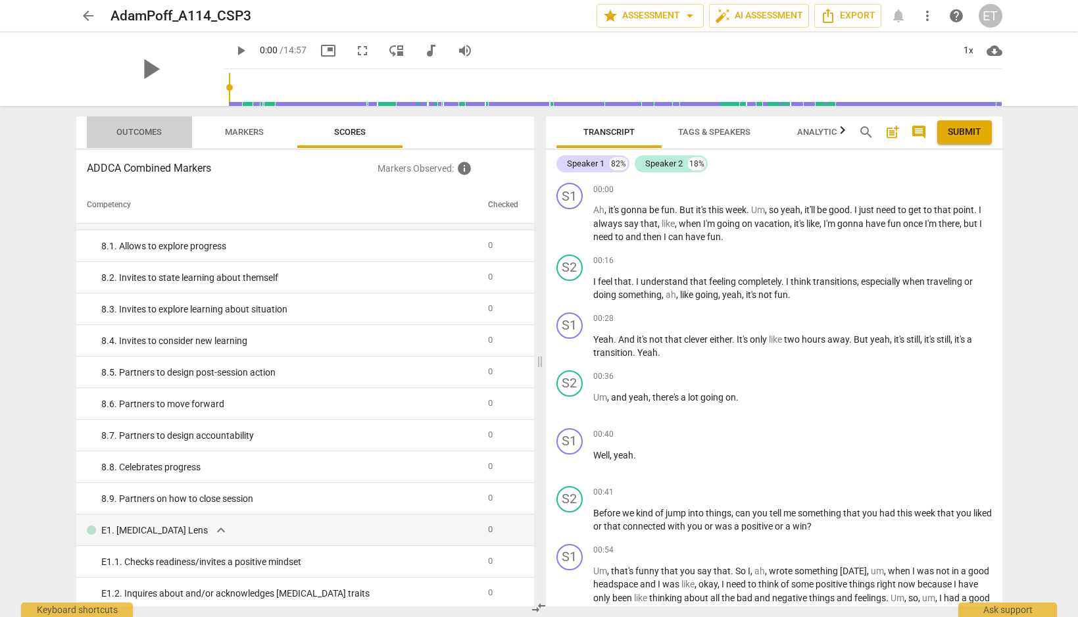
click at [146, 117] on button "Outcomes" at bounding box center [139, 132] width 105 height 32
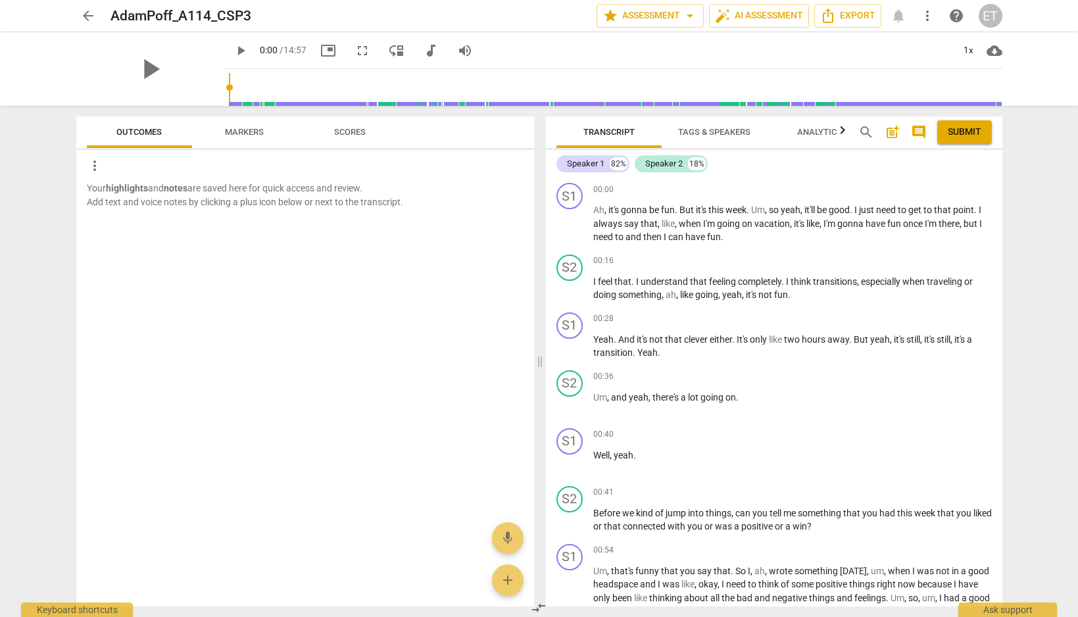
click at [82, 6] on button "arrow_back" at bounding box center [88, 16] width 24 height 24
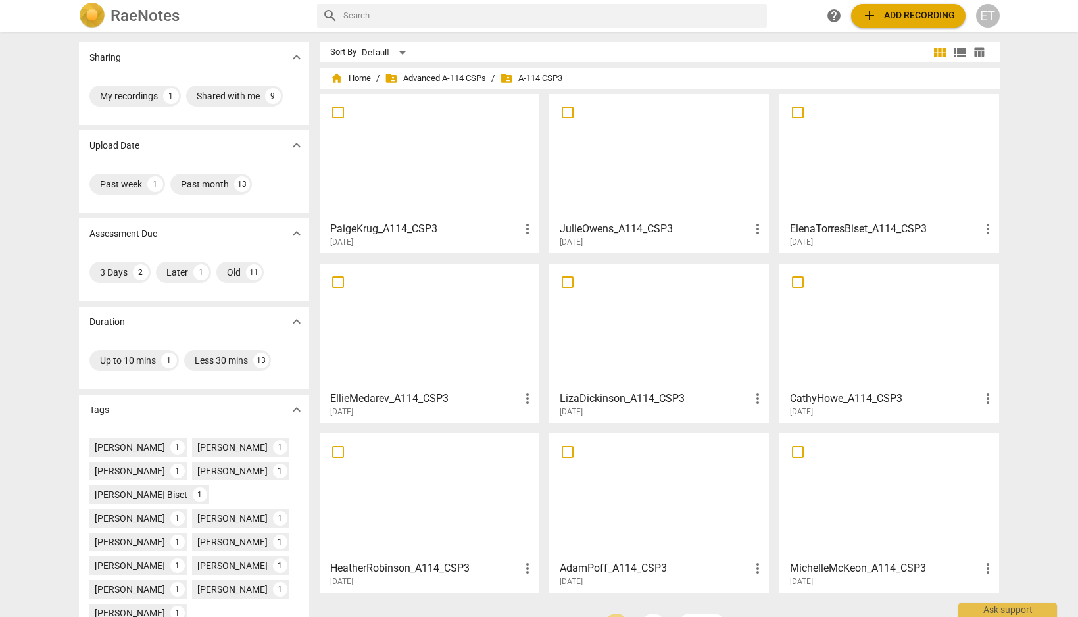
click at [844, 495] on div at bounding box center [889, 496] width 211 height 116
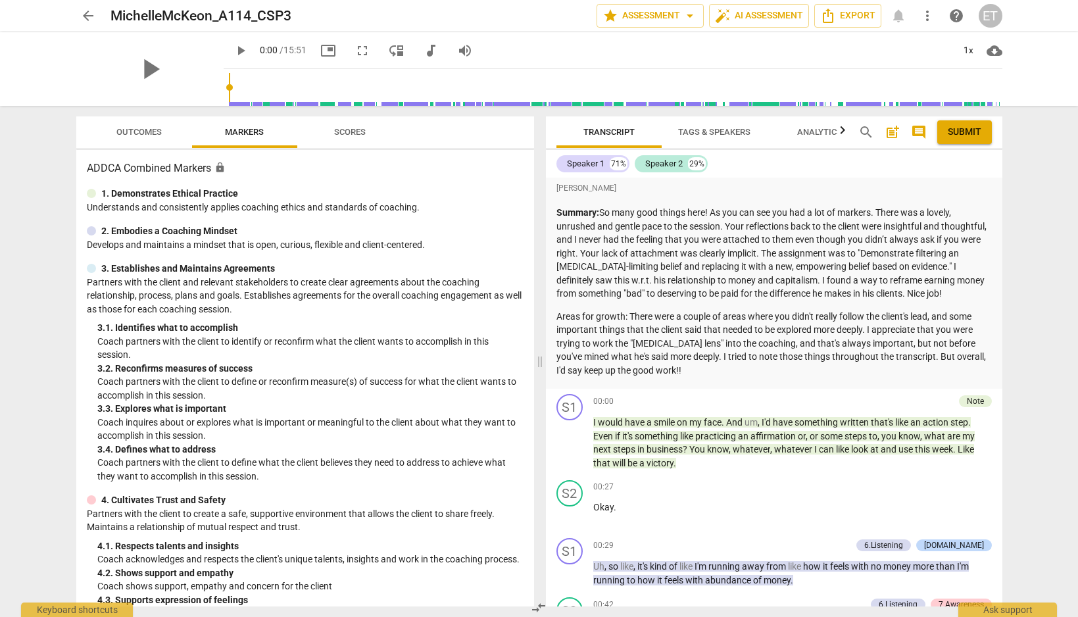
click at [89, 14] on span "arrow_back" at bounding box center [88, 16] width 16 height 16
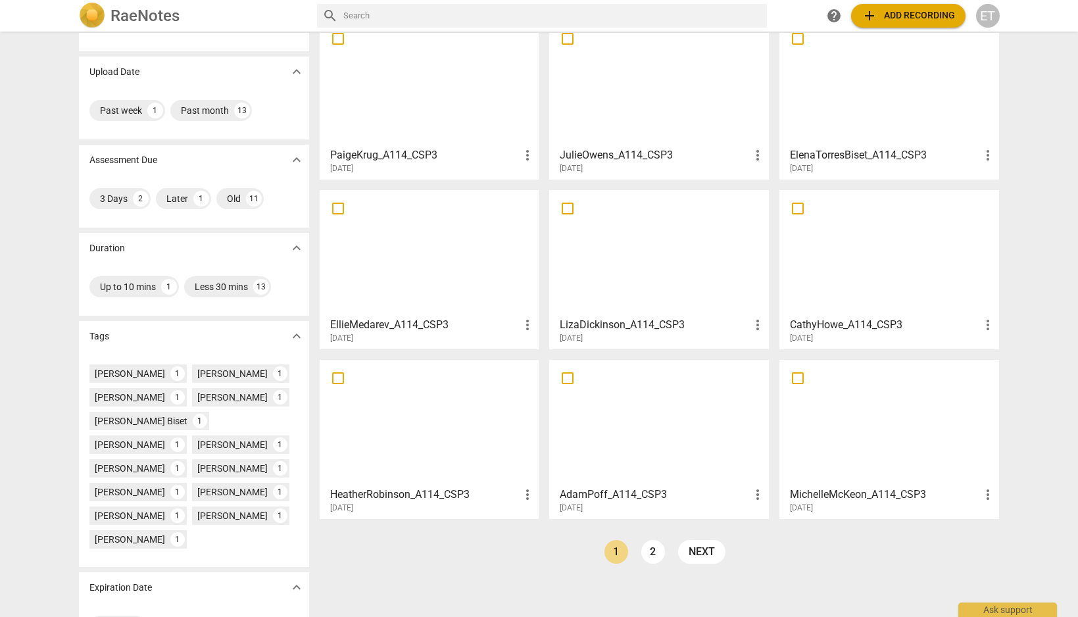
scroll to position [117, 0]
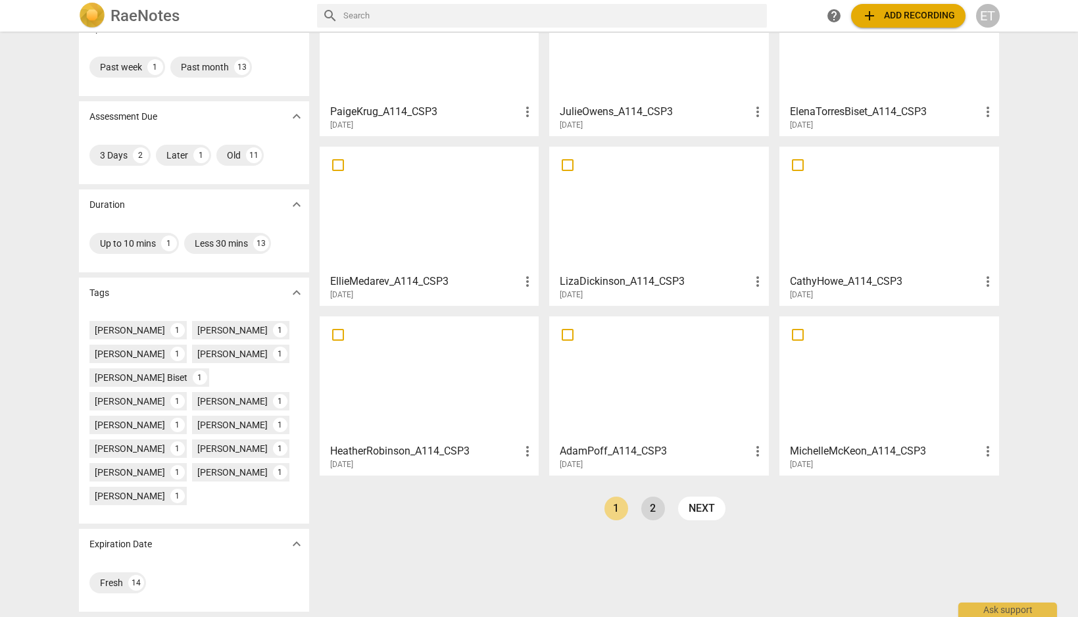
click at [648, 518] on link "2" at bounding box center [653, 509] width 24 height 24
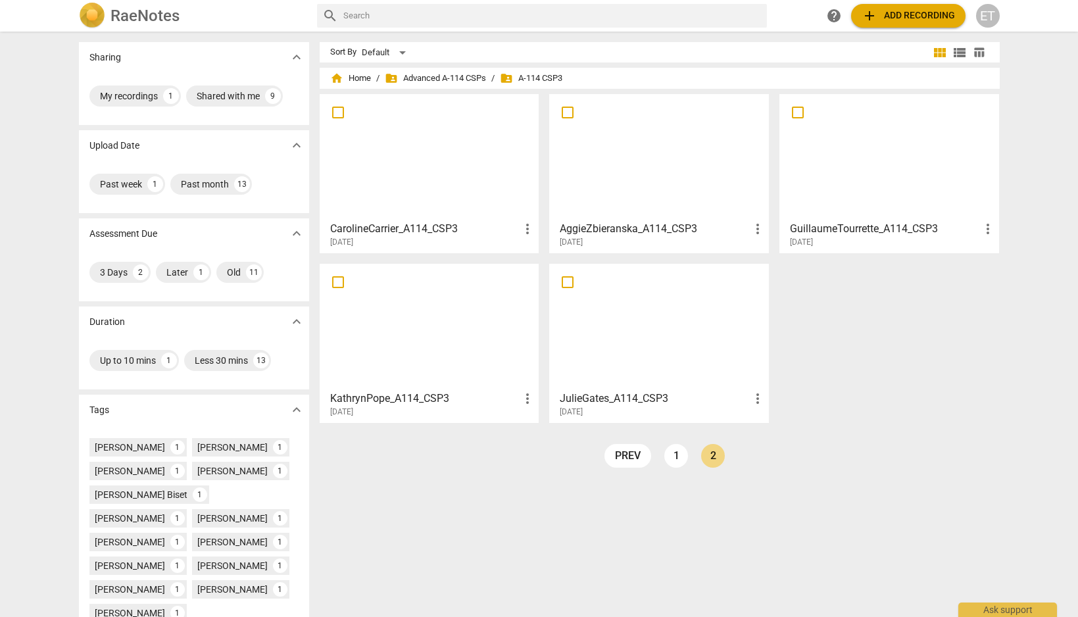
click at [453, 226] on h3 "CarolineCarrier_A114_CSP3" at bounding box center [425, 229] width 190 height 16
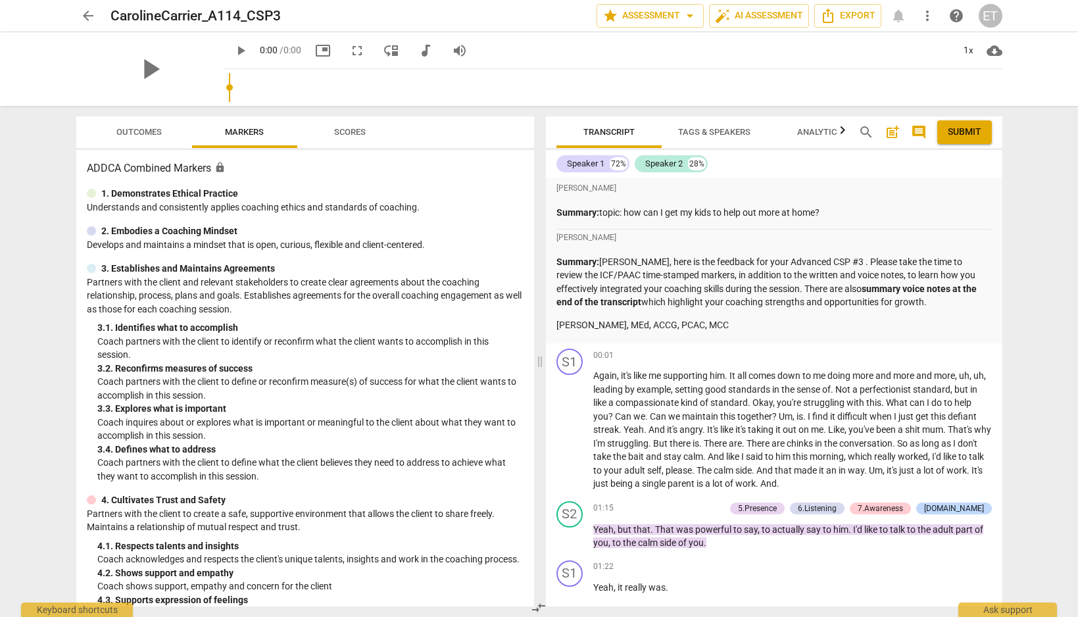
click at [344, 132] on span "Scores" at bounding box center [350, 132] width 32 height 10
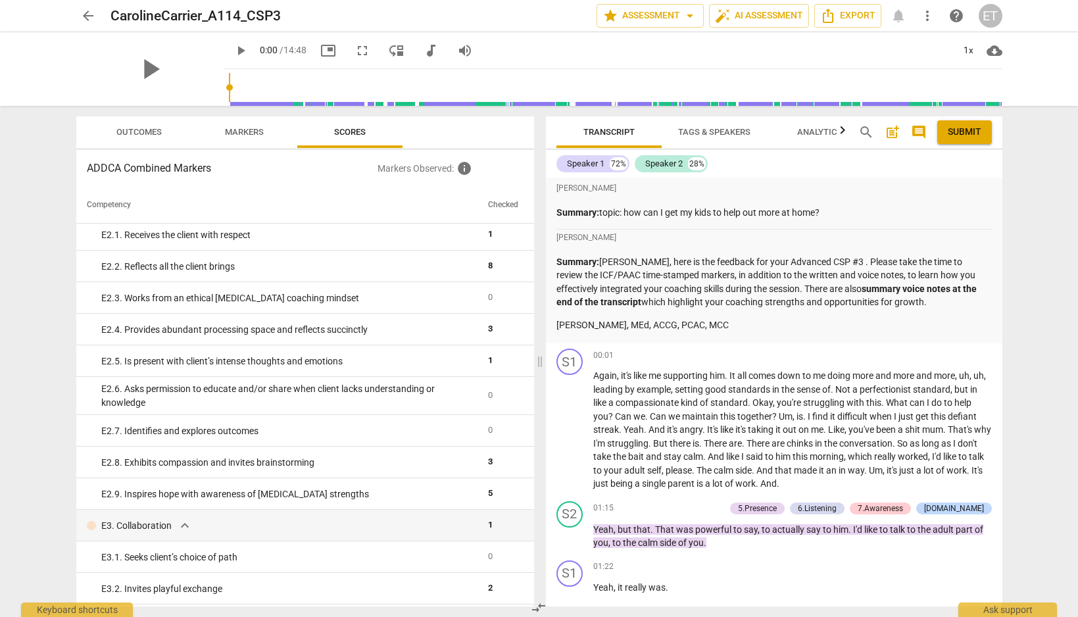
scroll to position [1833, 0]
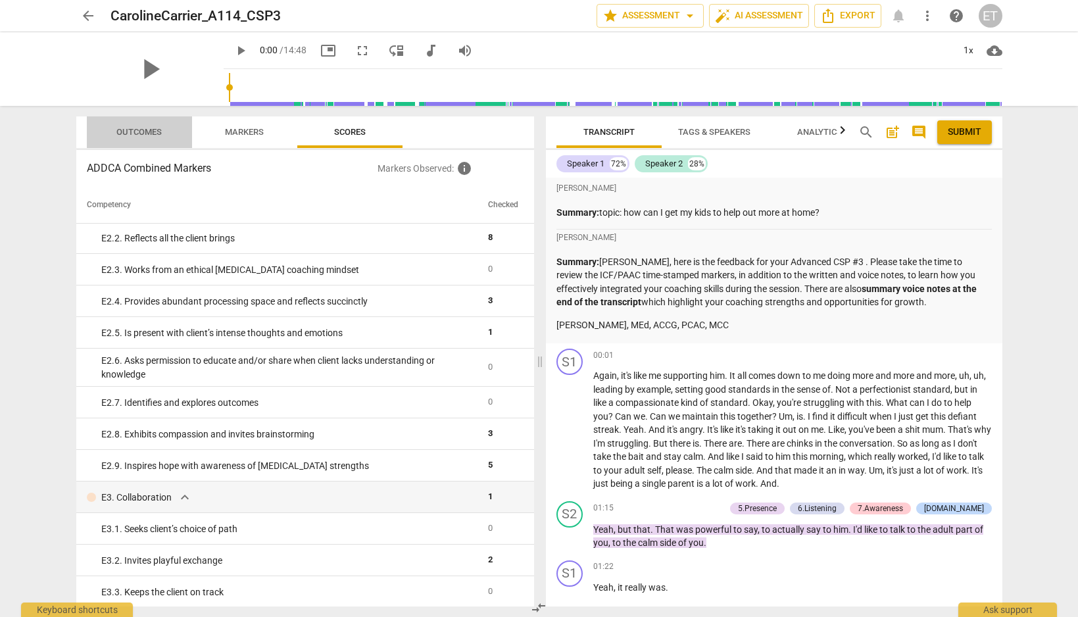
click at [160, 132] on span "Outcomes" at bounding box center [138, 132] width 45 height 10
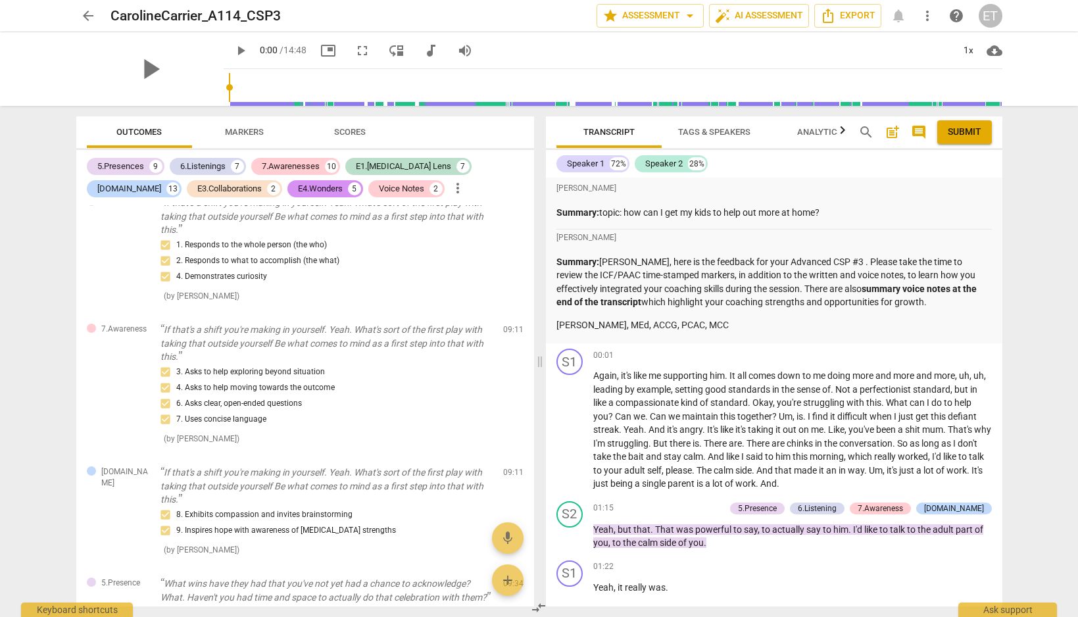
scroll to position [3063, 0]
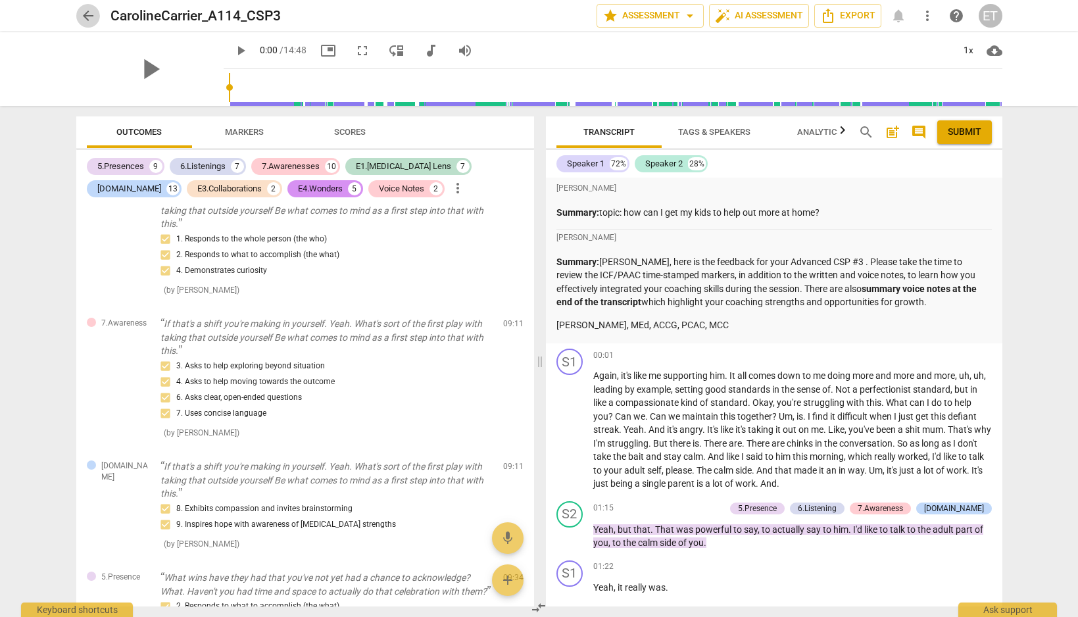
click at [85, 11] on span "arrow_back" at bounding box center [88, 16] width 16 height 16
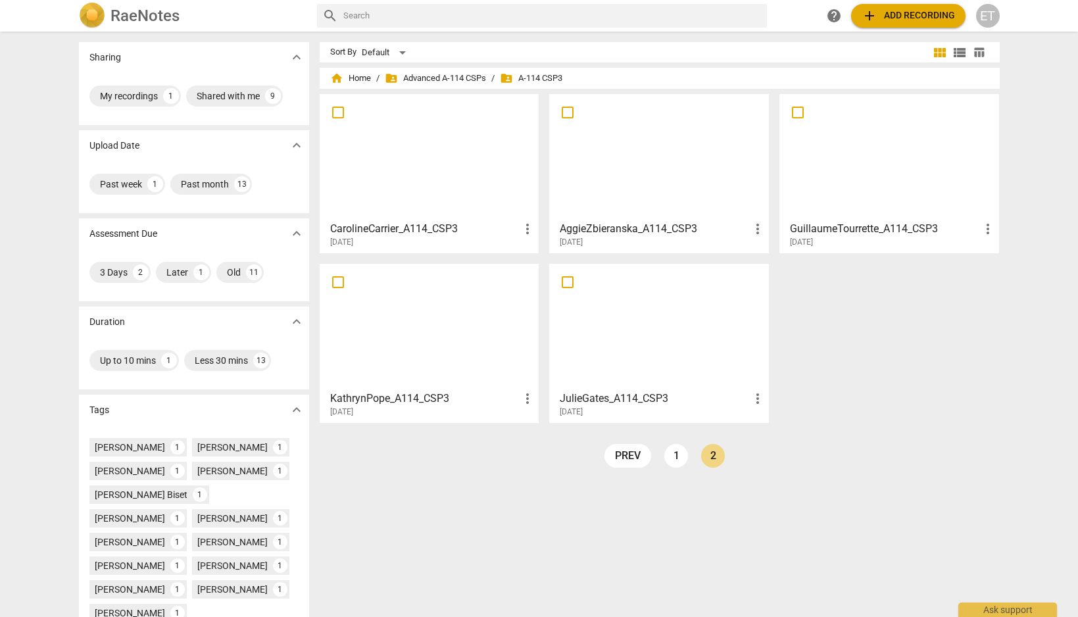
click at [686, 231] on h3 "AggieZbieranska_A114_CSP3" at bounding box center [655, 229] width 190 height 16
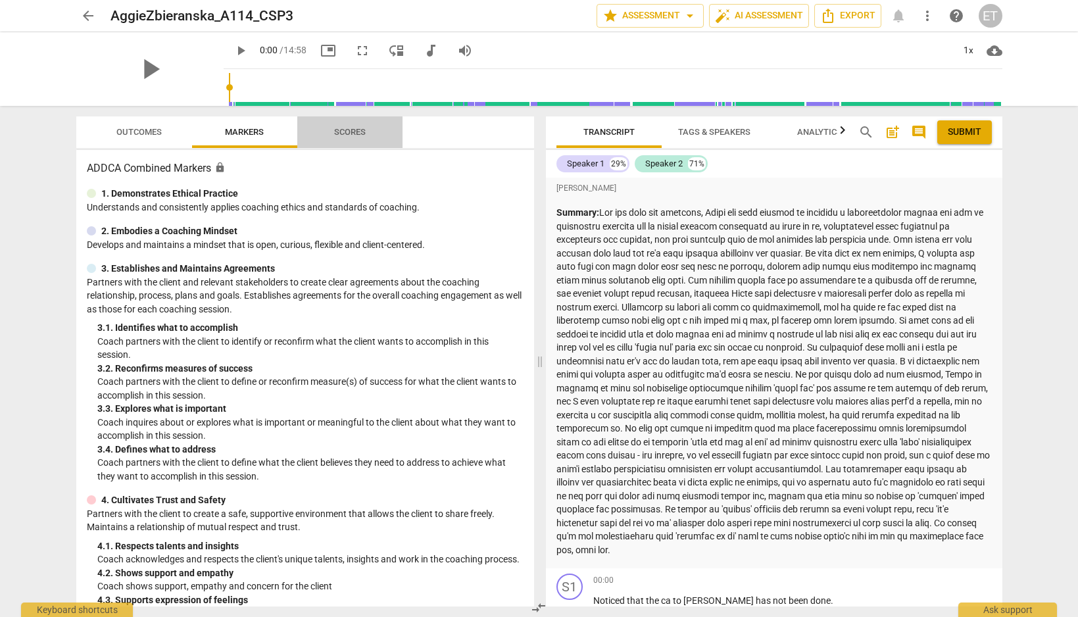
click at [353, 136] on span "Scores" at bounding box center [350, 132] width 32 height 10
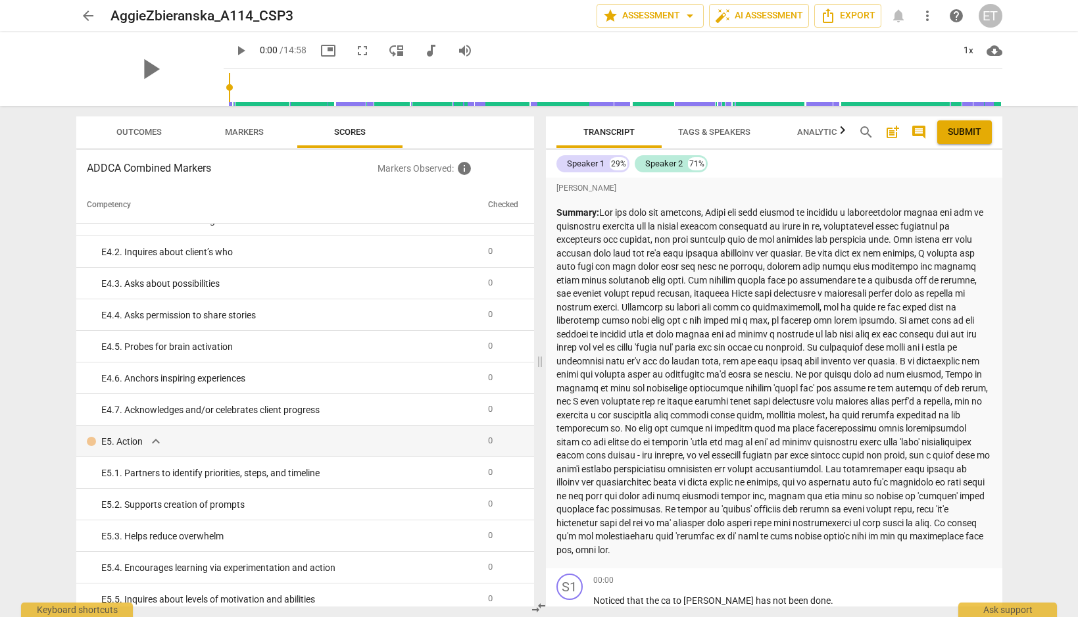
scroll to position [2561, 0]
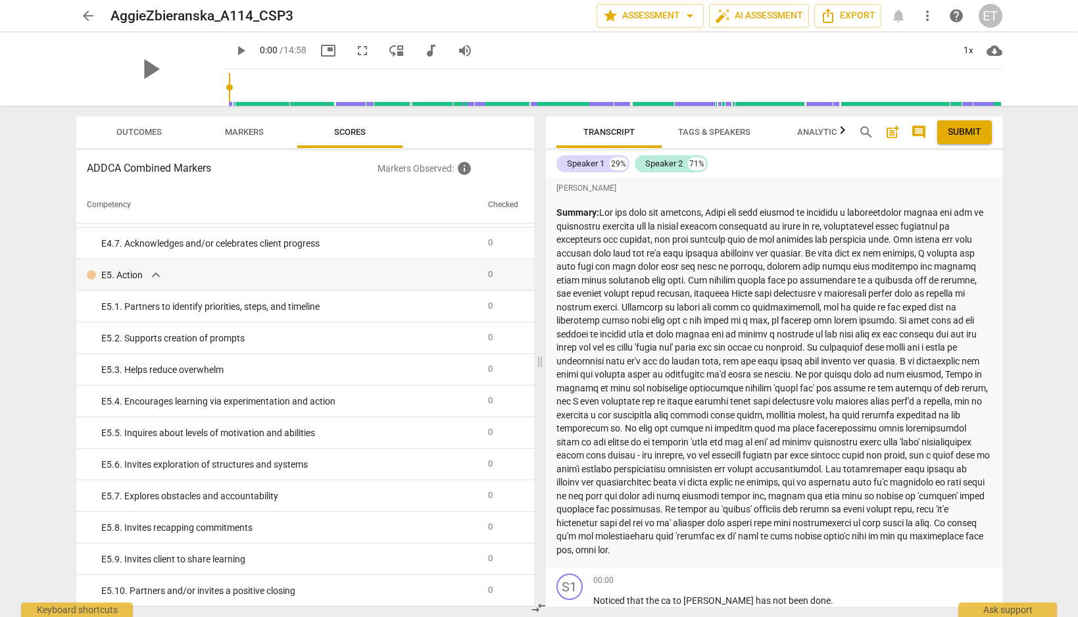
click at [115, 134] on span "Outcomes" at bounding box center [139, 133] width 77 height 18
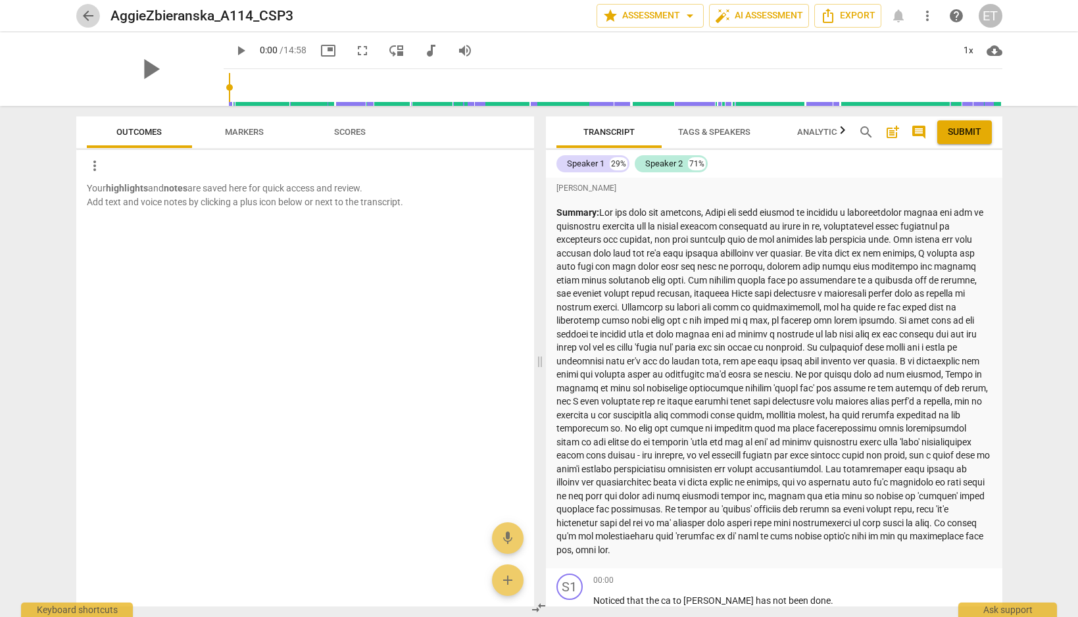
click at [89, 13] on span "arrow_back" at bounding box center [88, 16] width 16 height 16
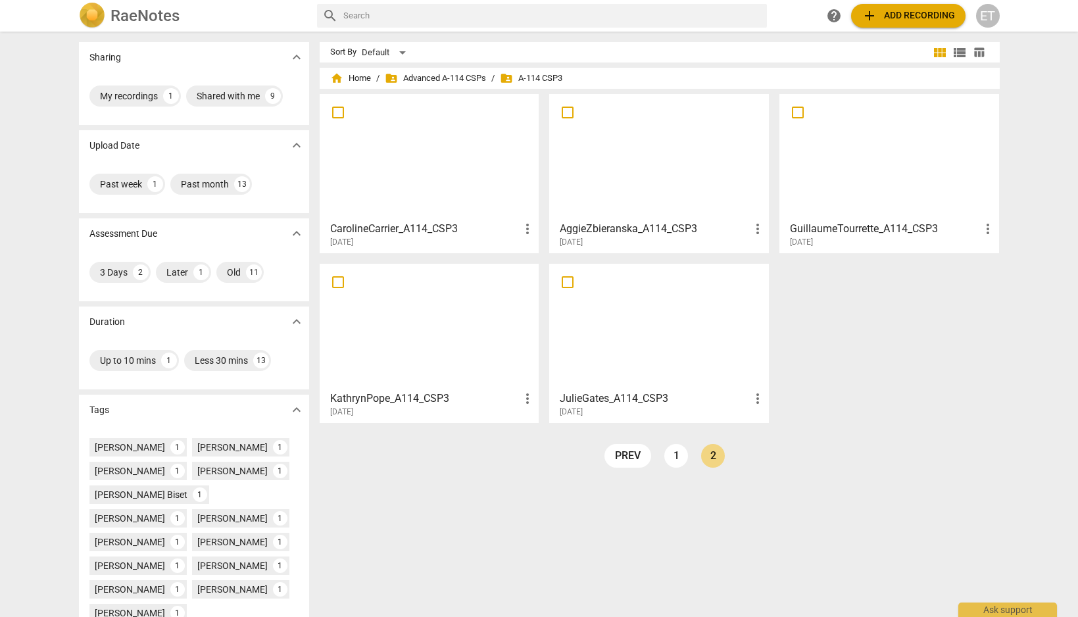
click at [805, 196] on div at bounding box center [889, 157] width 211 height 116
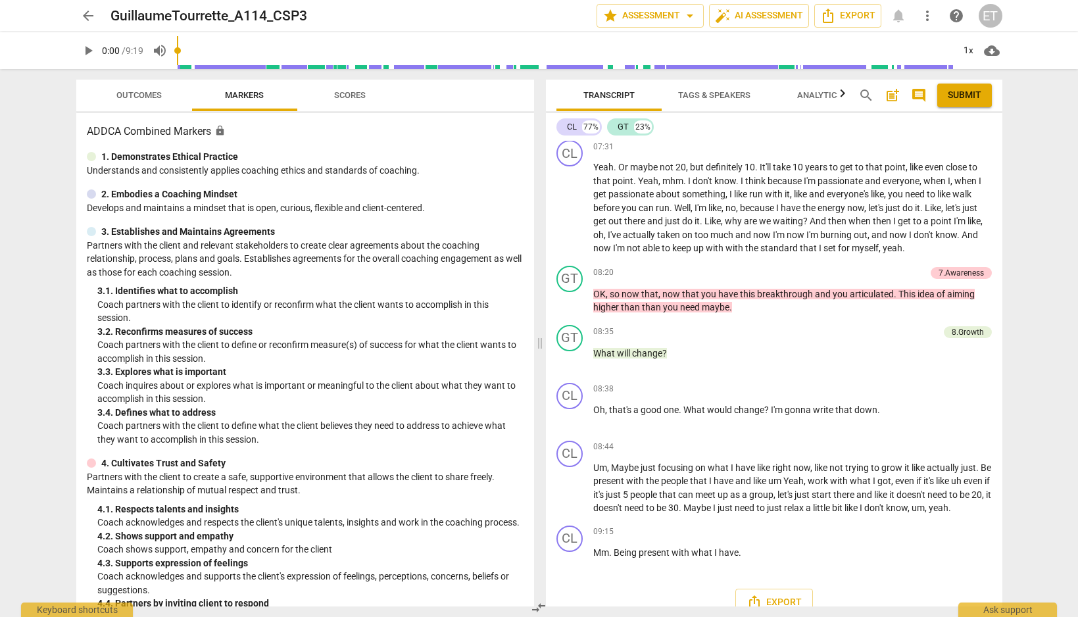
scroll to position [2230, 0]
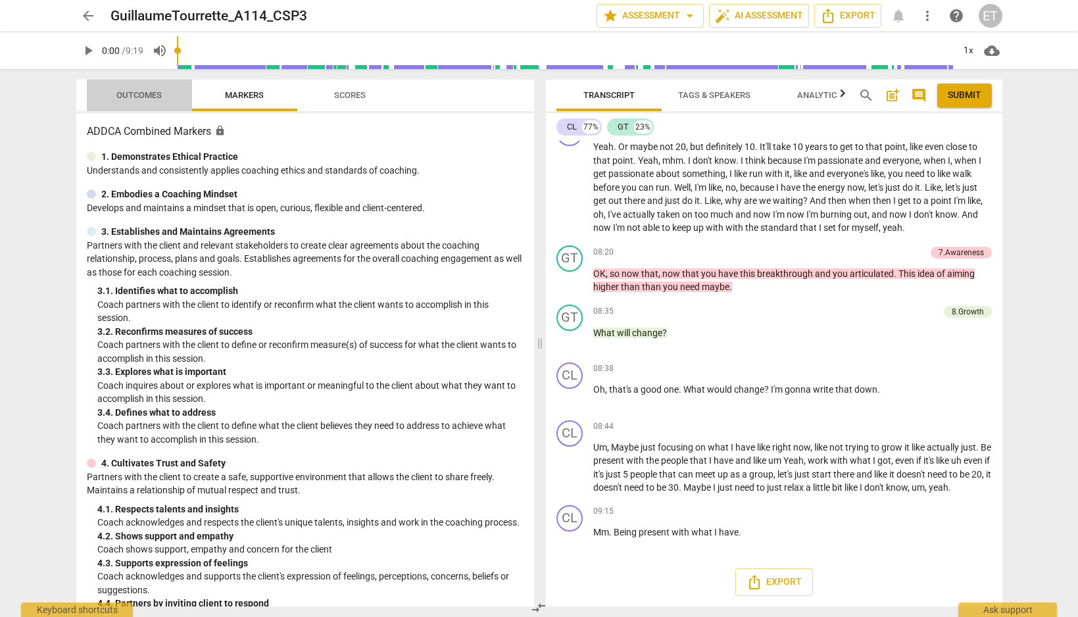
click at [136, 94] on span "Outcomes" at bounding box center [138, 95] width 45 height 10
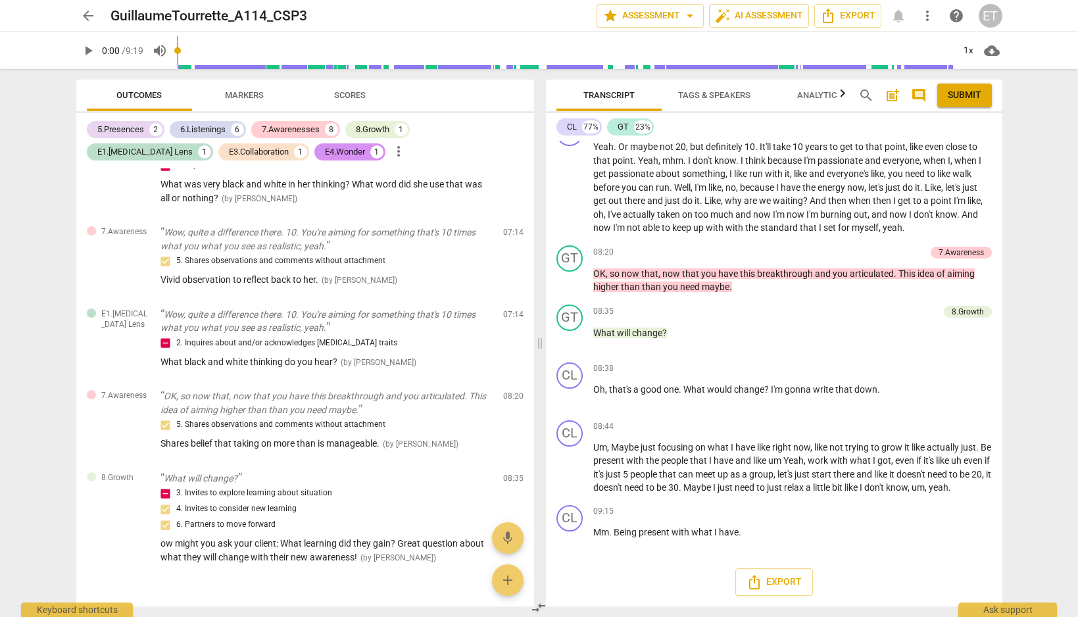
scroll to position [1545, 0]
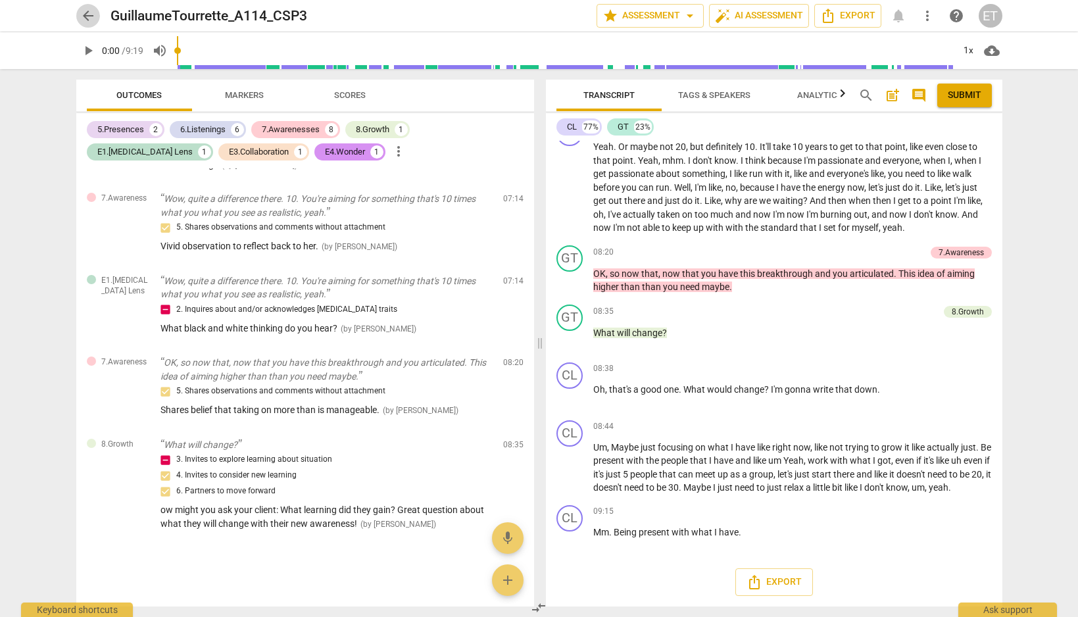
click at [86, 17] on span "arrow_back" at bounding box center [88, 16] width 16 height 16
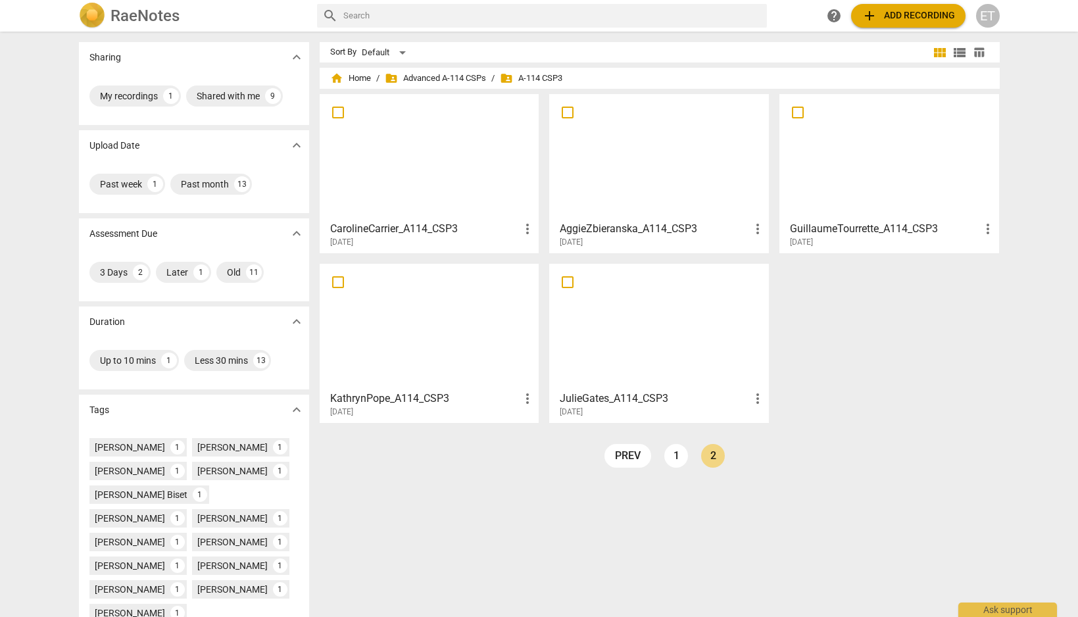
click at [374, 373] on div at bounding box center [429, 326] width 211 height 116
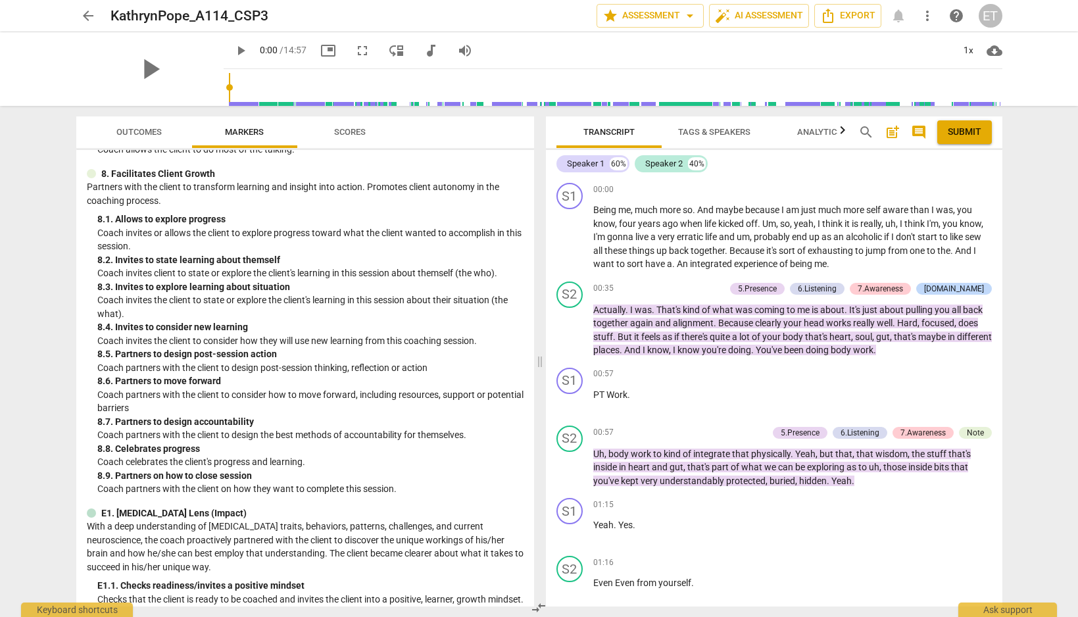
scroll to position [1364, 0]
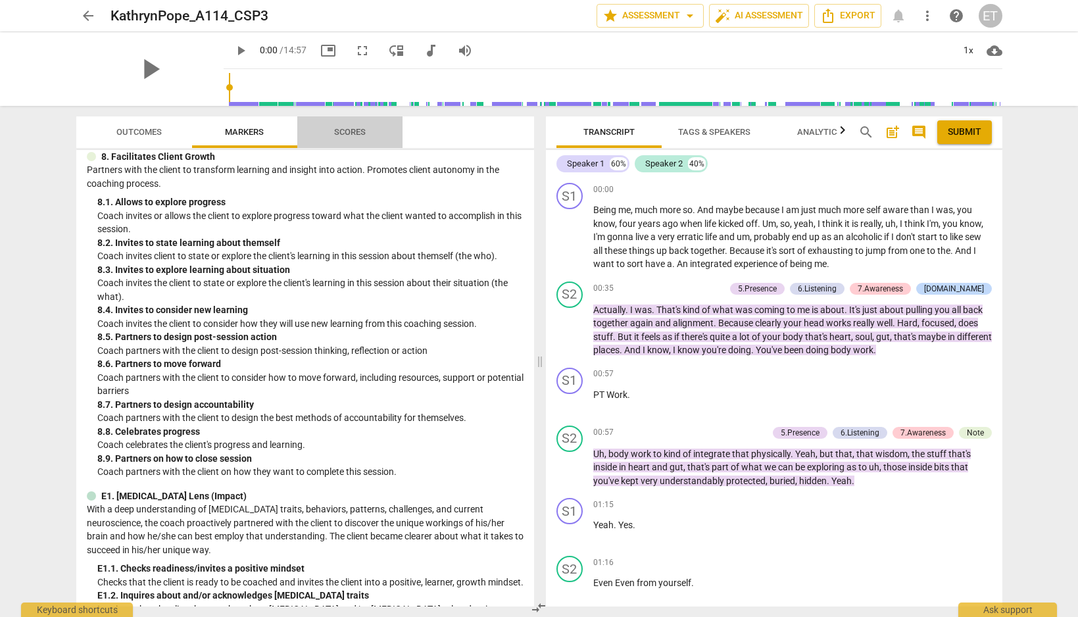
click at [353, 133] on span "Scores" at bounding box center [350, 132] width 32 height 10
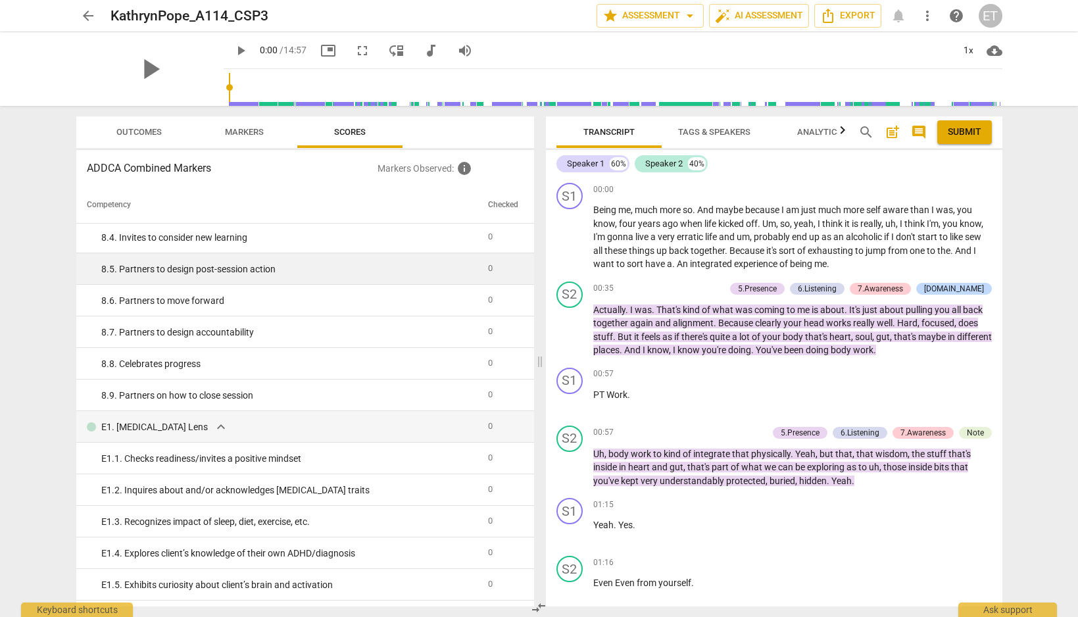
scroll to position [1236, 0]
click at [145, 135] on span "Outcomes" at bounding box center [138, 132] width 45 height 10
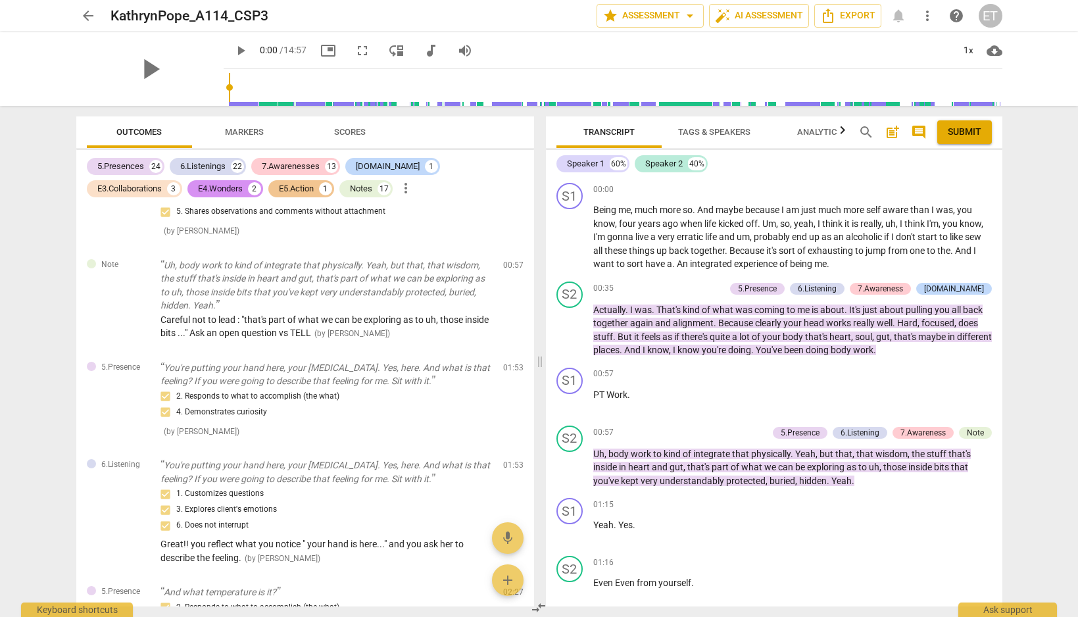
scroll to position [789, 0]
click at [94, 13] on span "arrow_back" at bounding box center [88, 16] width 16 height 16
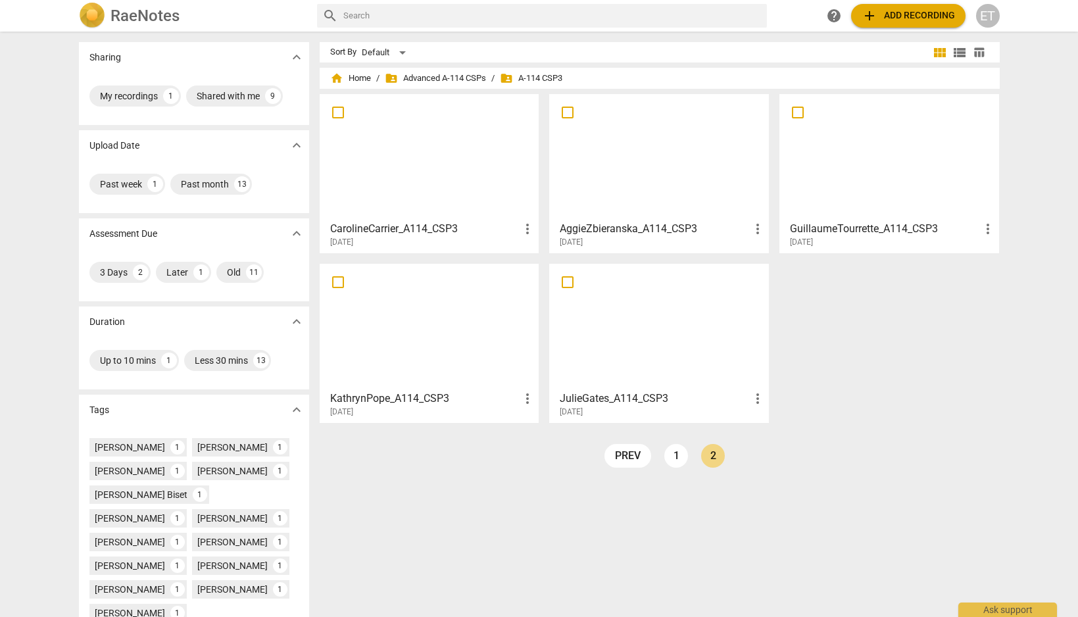
click at [700, 411] on div "[DATE]" at bounding box center [663, 412] width 206 height 11
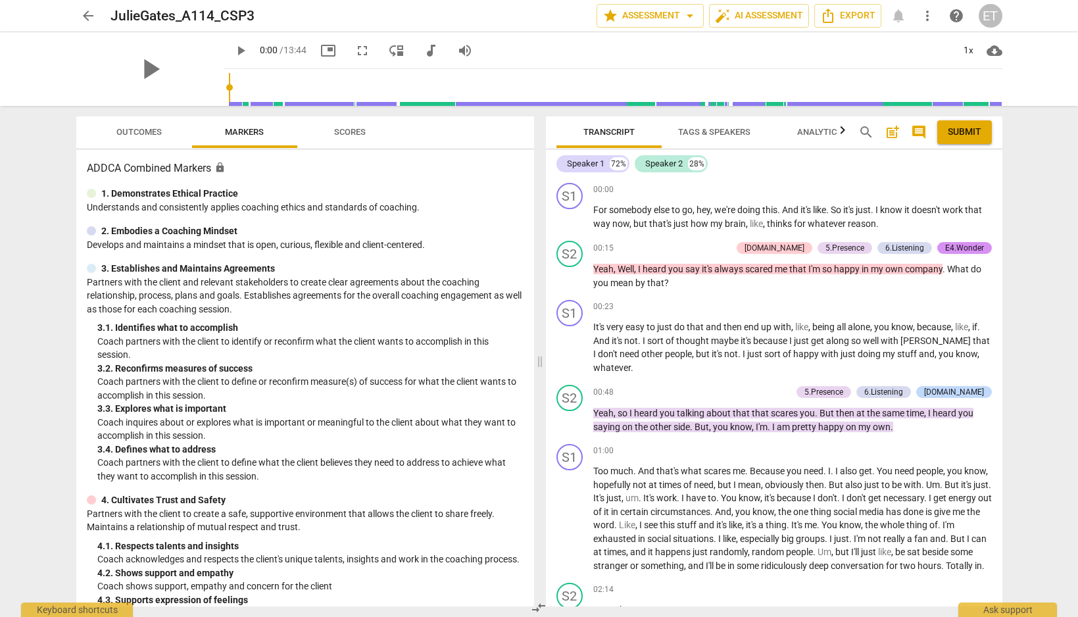
click at [343, 133] on span "Scores" at bounding box center [350, 132] width 32 height 10
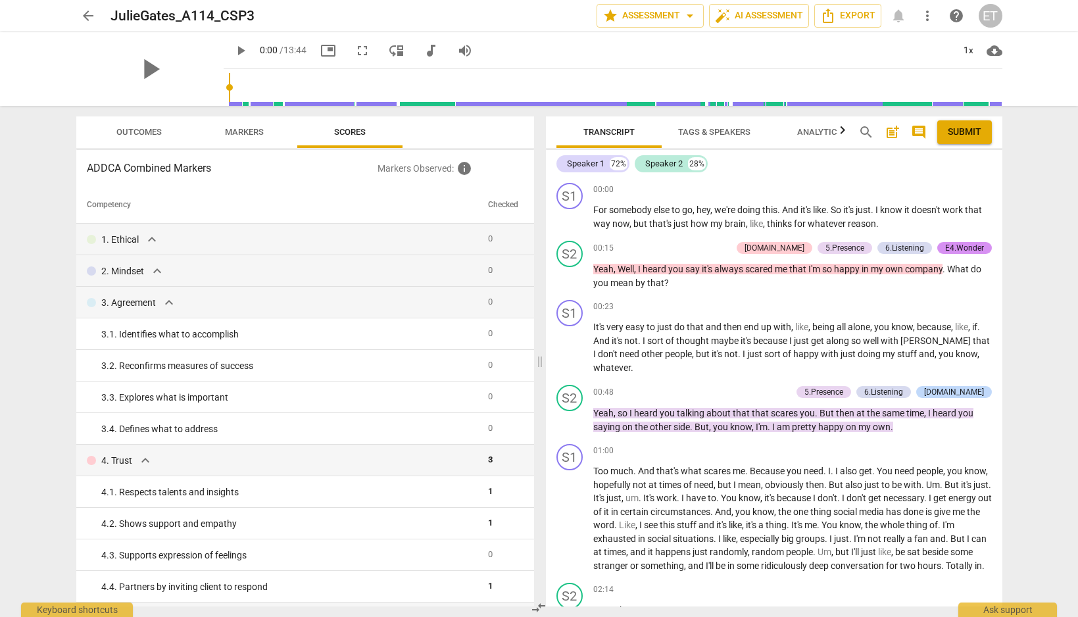
click at [132, 136] on span "Outcomes" at bounding box center [138, 132] width 45 height 10
